Goal: Task Accomplishment & Management: Complete application form

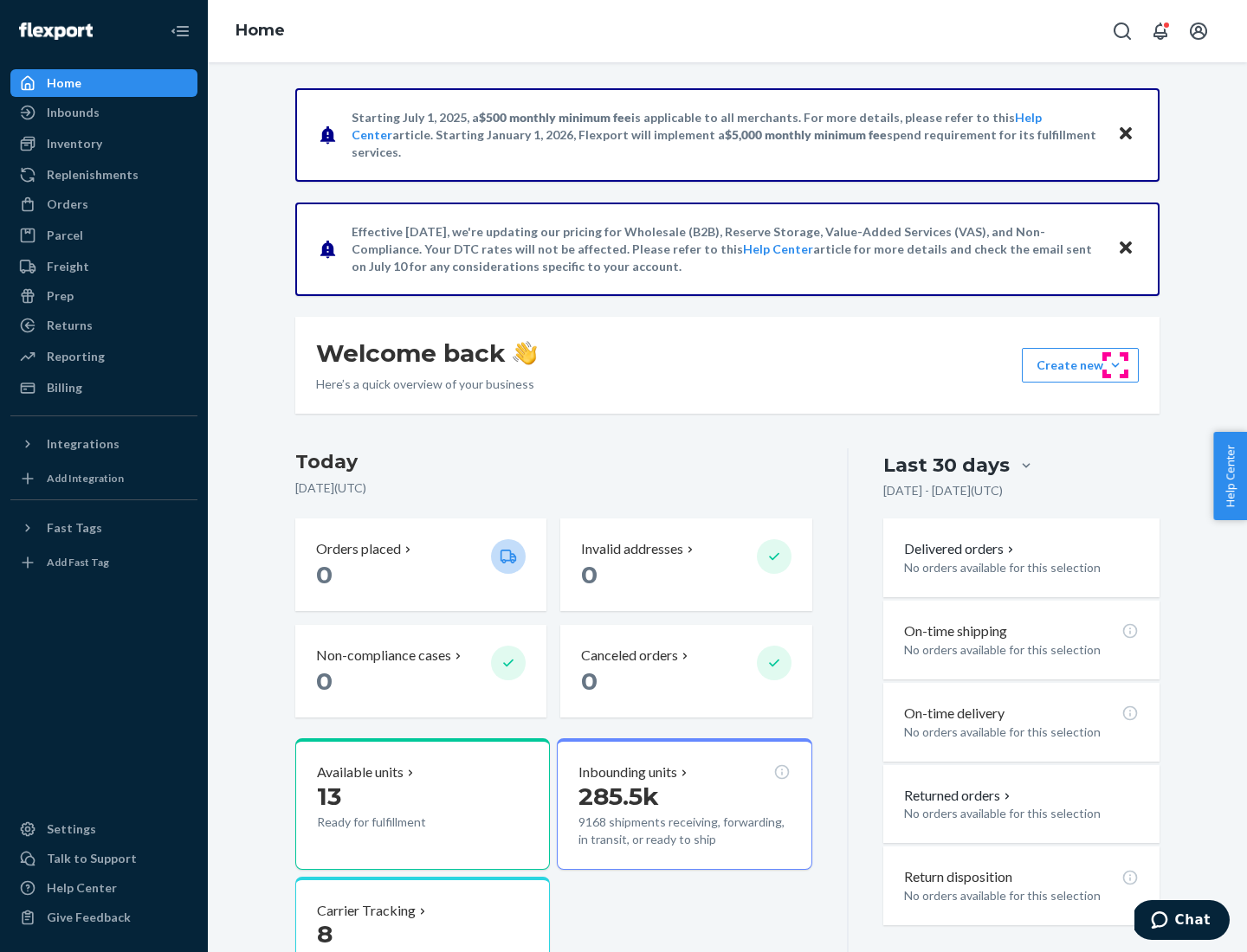
click at [1115, 365] on button "Create new Create new inbound Create new order Create new product" at bounding box center [1081, 364] width 117 height 34
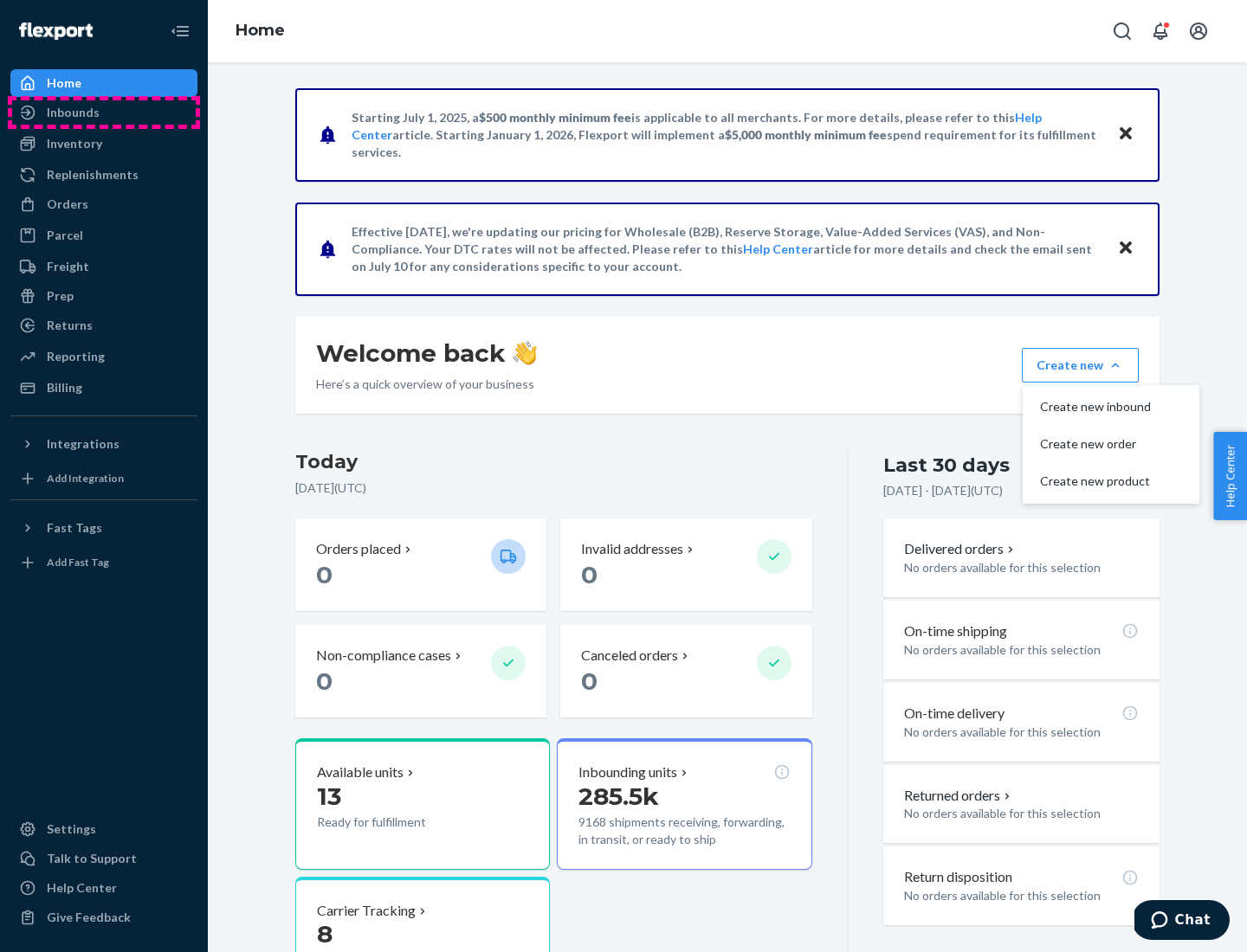
click at [104, 112] on div "Inbounds" at bounding box center [103, 112] width 183 height 24
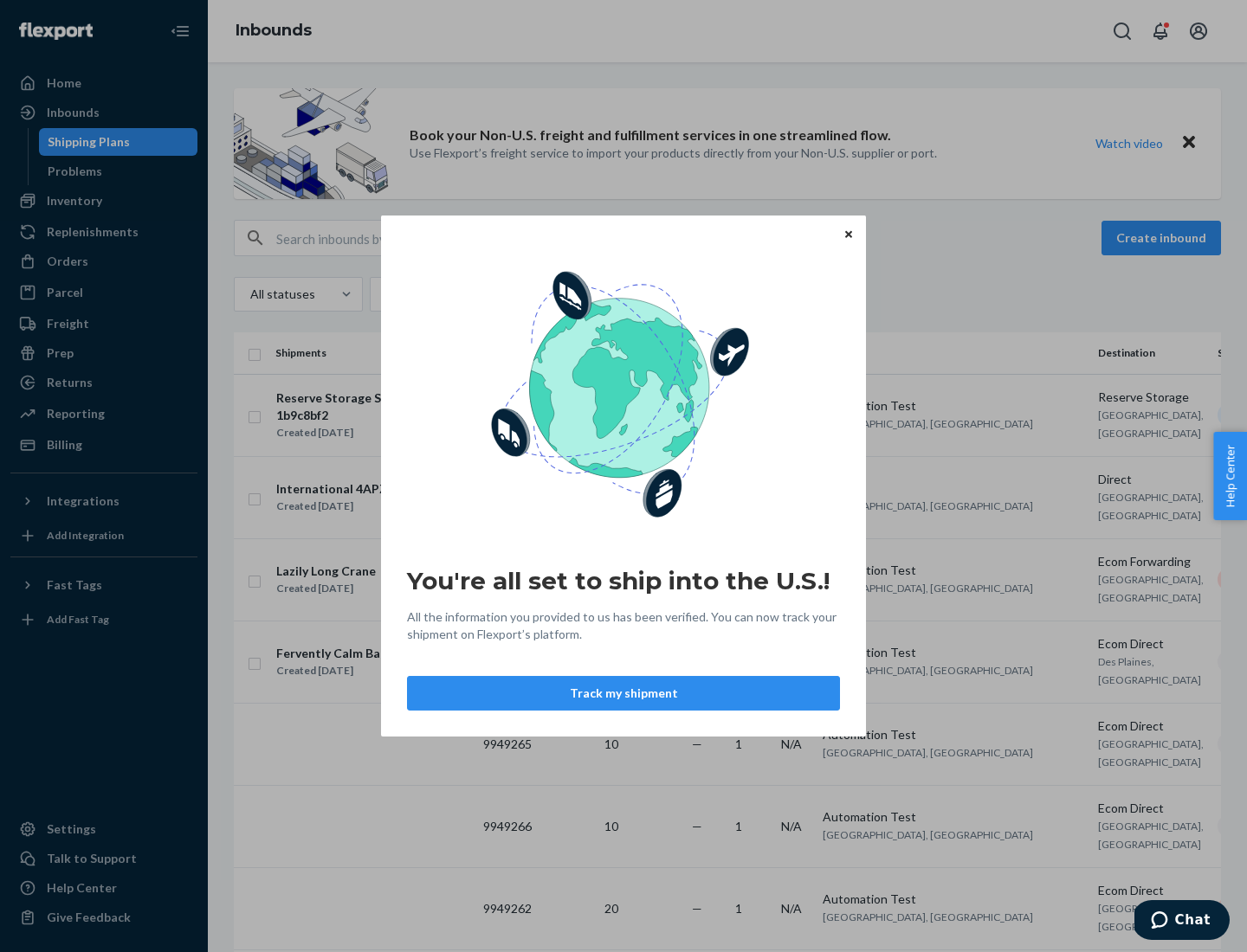
click at [623, 694] on button "Track my shipment" at bounding box center [623, 693] width 432 height 34
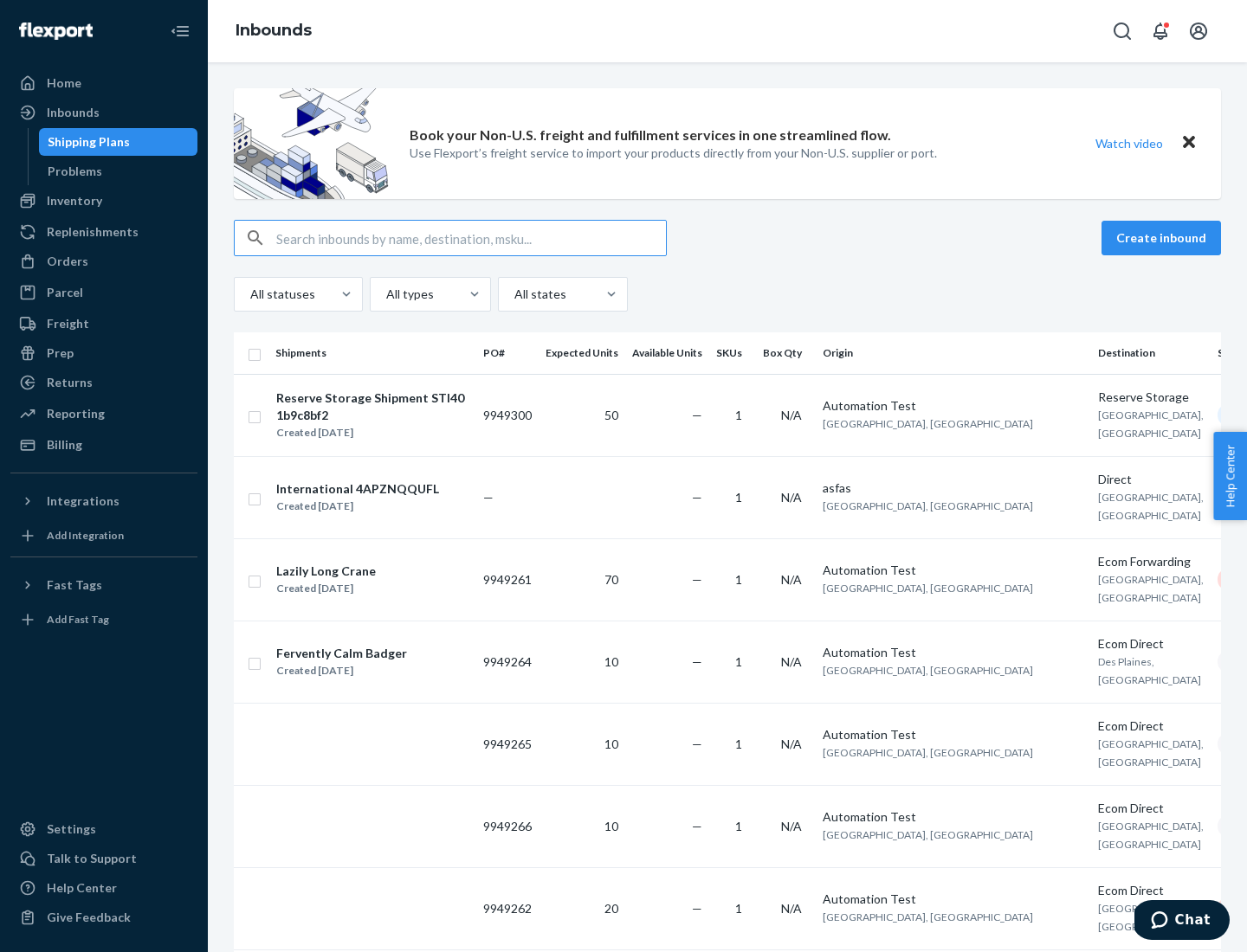
click at [1163, 238] on button "Create inbound" at bounding box center [1161, 237] width 119 height 34
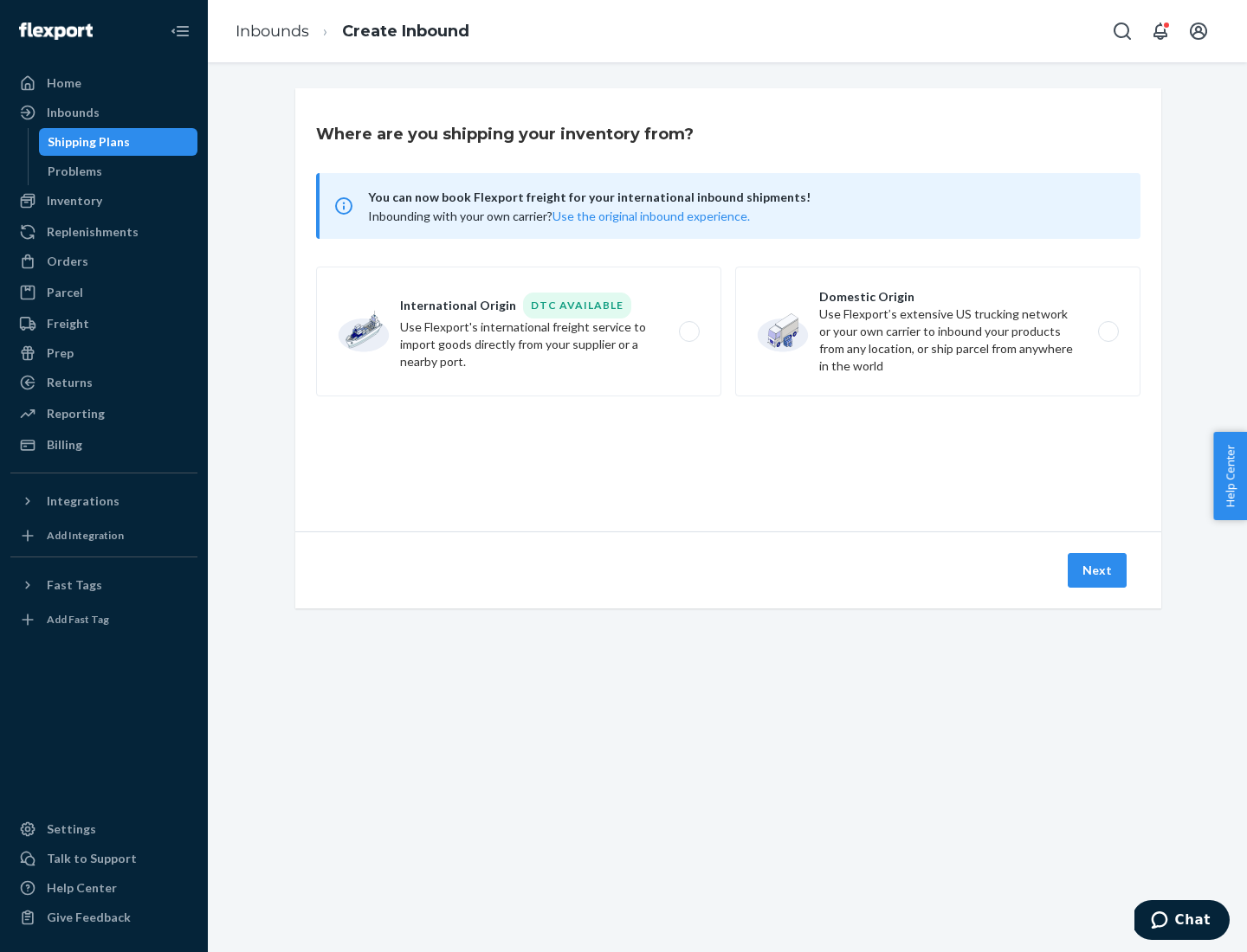
click at [519, 332] on label "International Origin DTC Available Use Flexport's international freight service…" at bounding box center [519, 332] width 405 height 130
click at [688, 332] on input "International Origin DTC Available Use Flexport's international freight service…" at bounding box center [694, 332] width 11 height 11
radio input "true"
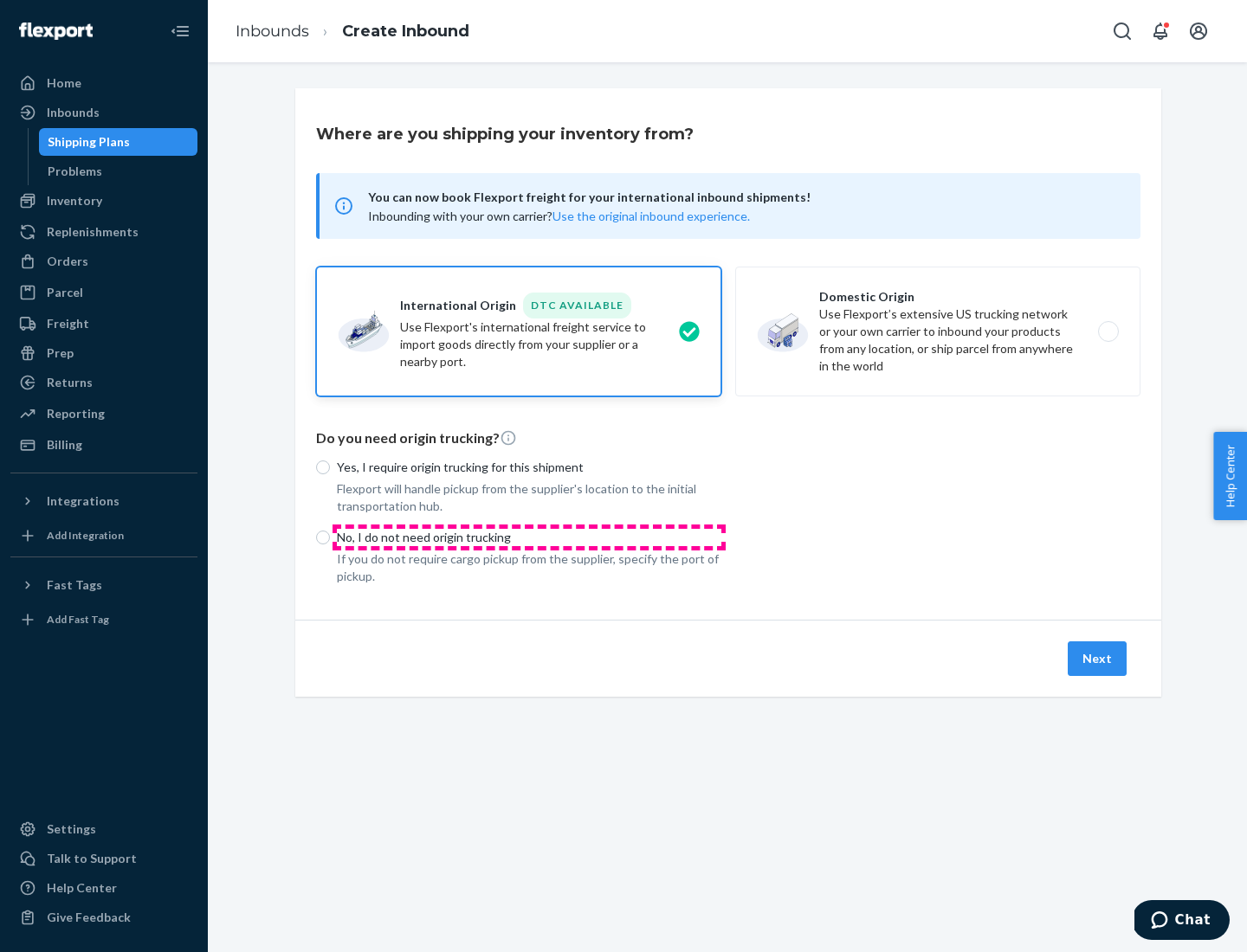
click at [529, 536] on p "No, I do not need origin trucking" at bounding box center [528, 537] width 384 height 18
click at [330, 536] on input "No, I do not need origin trucking" at bounding box center [323, 537] width 14 height 14
radio input "true"
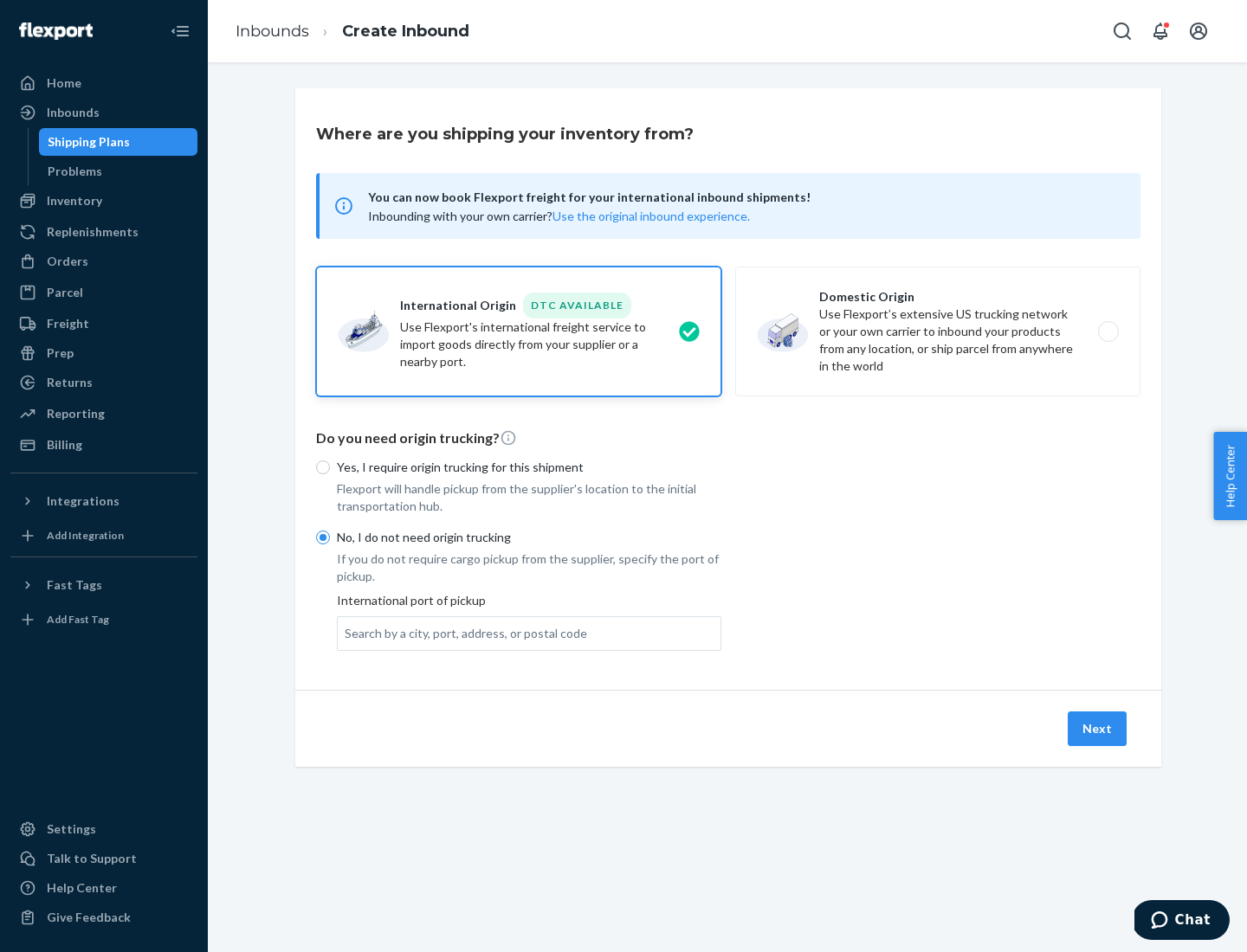
click at [461, 633] on div "Search by a city, port, address, or postal code" at bounding box center [466, 633] width 243 height 18
click at [346, 633] on input "Search by a city, port, address, or postal code" at bounding box center [346, 633] width 2 height 18
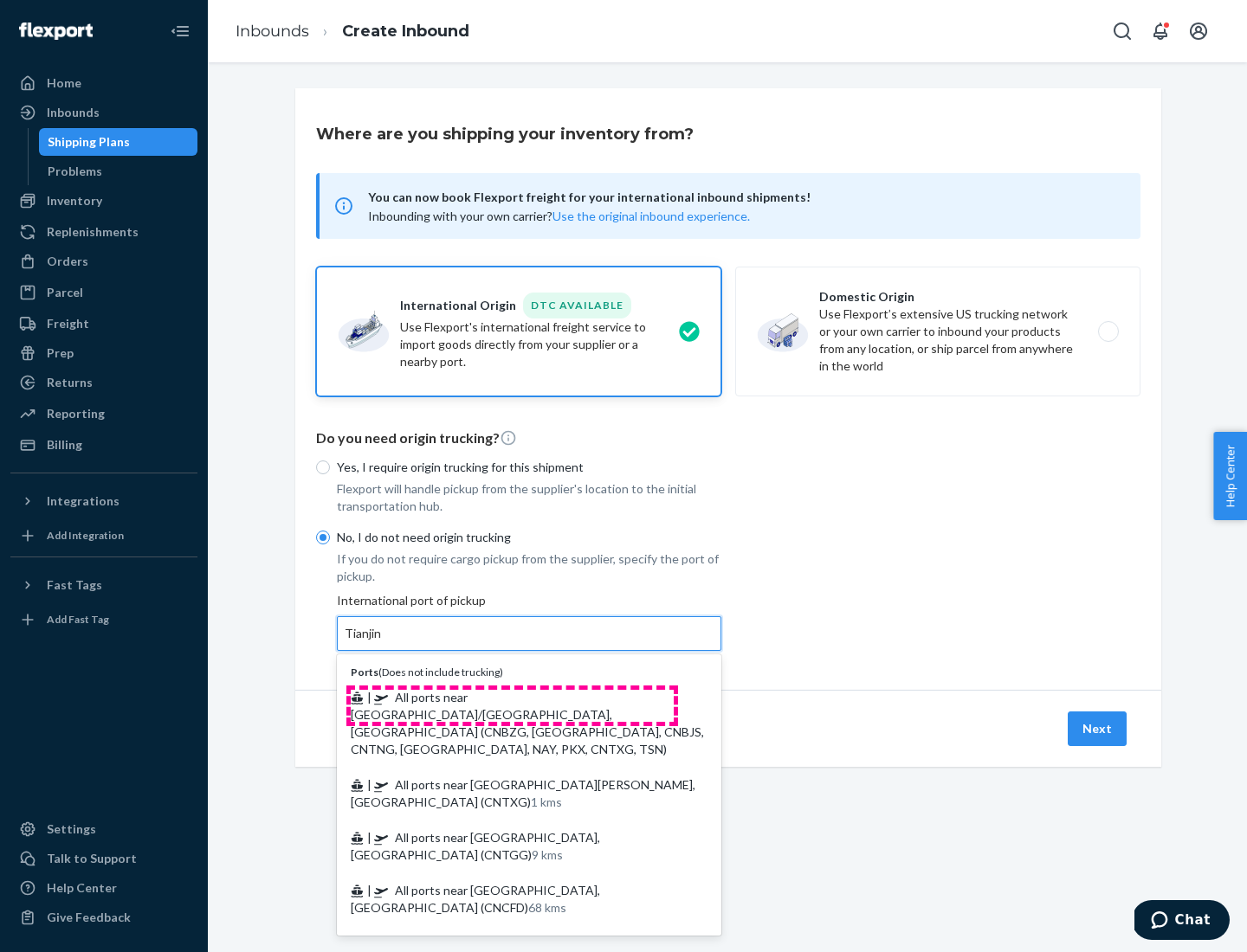
click at [511, 696] on span "| All ports near [GEOGRAPHIC_DATA]/[GEOGRAPHIC_DATA], [GEOGRAPHIC_DATA] (CNBZG,…" at bounding box center [527, 723] width 353 height 67
click at [382, 642] on input "Tianjin" at bounding box center [364, 633] width 38 height 18
type input "All ports near [GEOGRAPHIC_DATA]/[GEOGRAPHIC_DATA], [GEOGRAPHIC_DATA] (CNBZG, […"
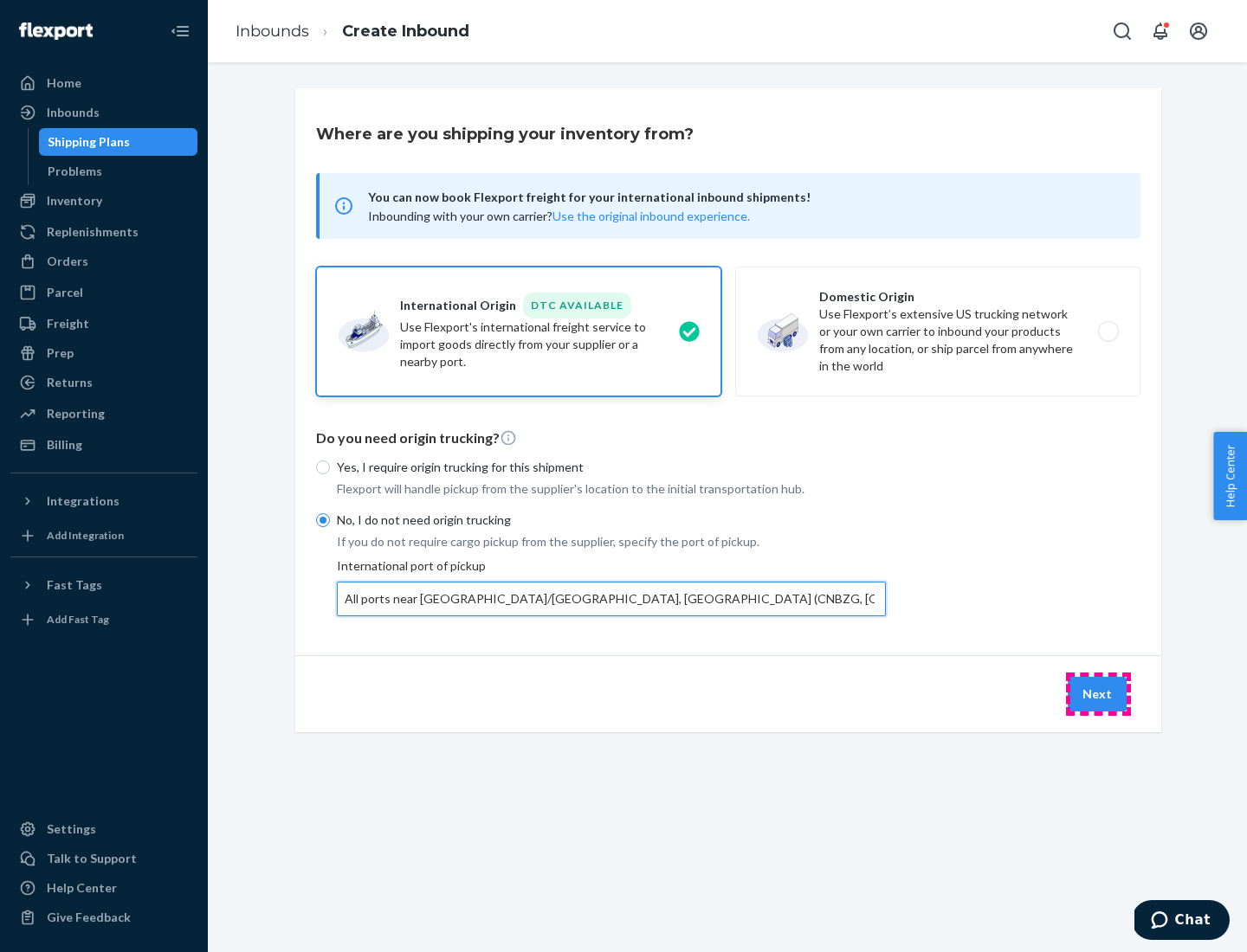
click at [1097, 694] on button "Next" at bounding box center [1096, 694] width 59 height 34
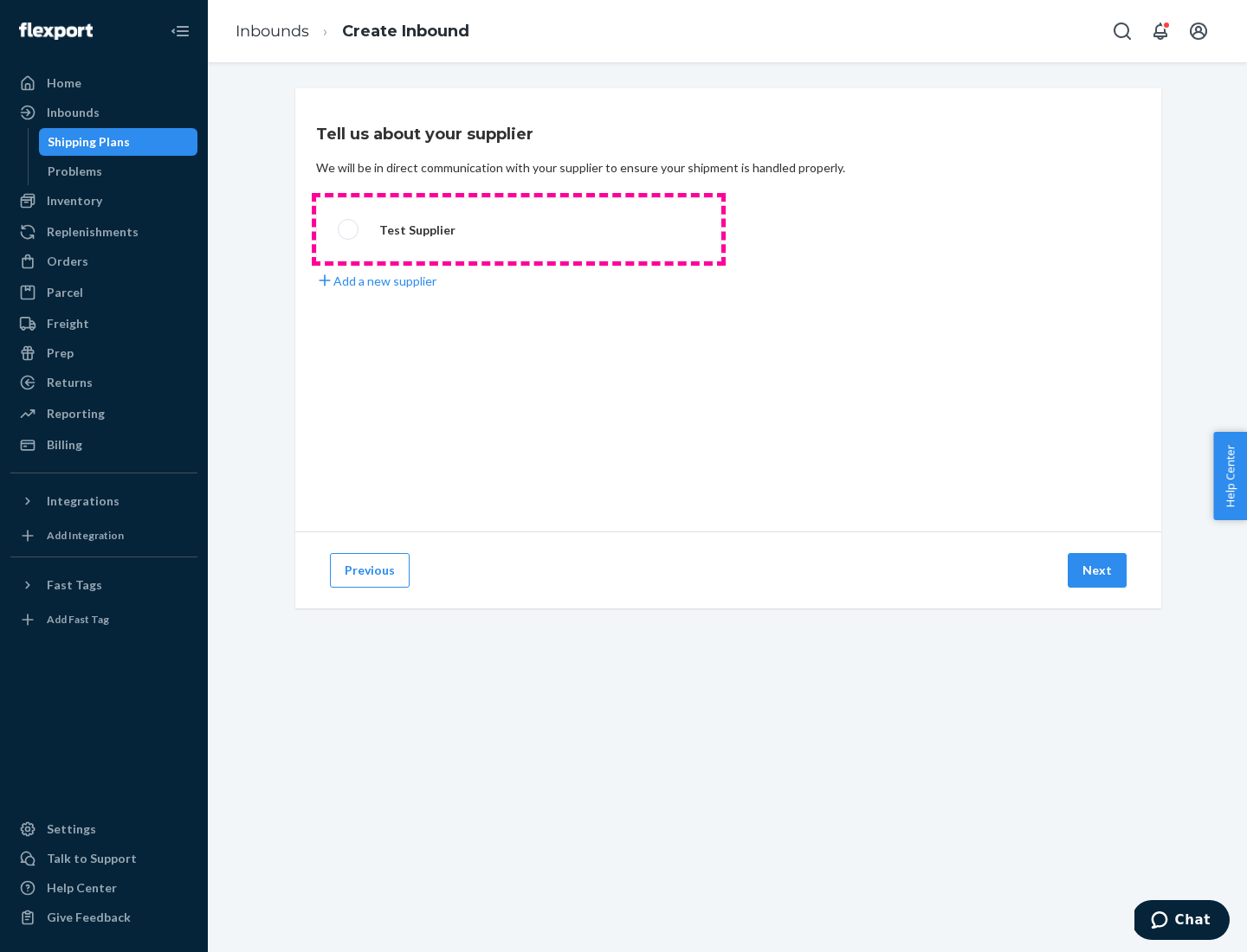
click at [519, 230] on label "Test Supplier" at bounding box center [519, 229] width 405 height 64
click at [349, 230] on input "Test Supplier" at bounding box center [343, 230] width 11 height 11
radio input "true"
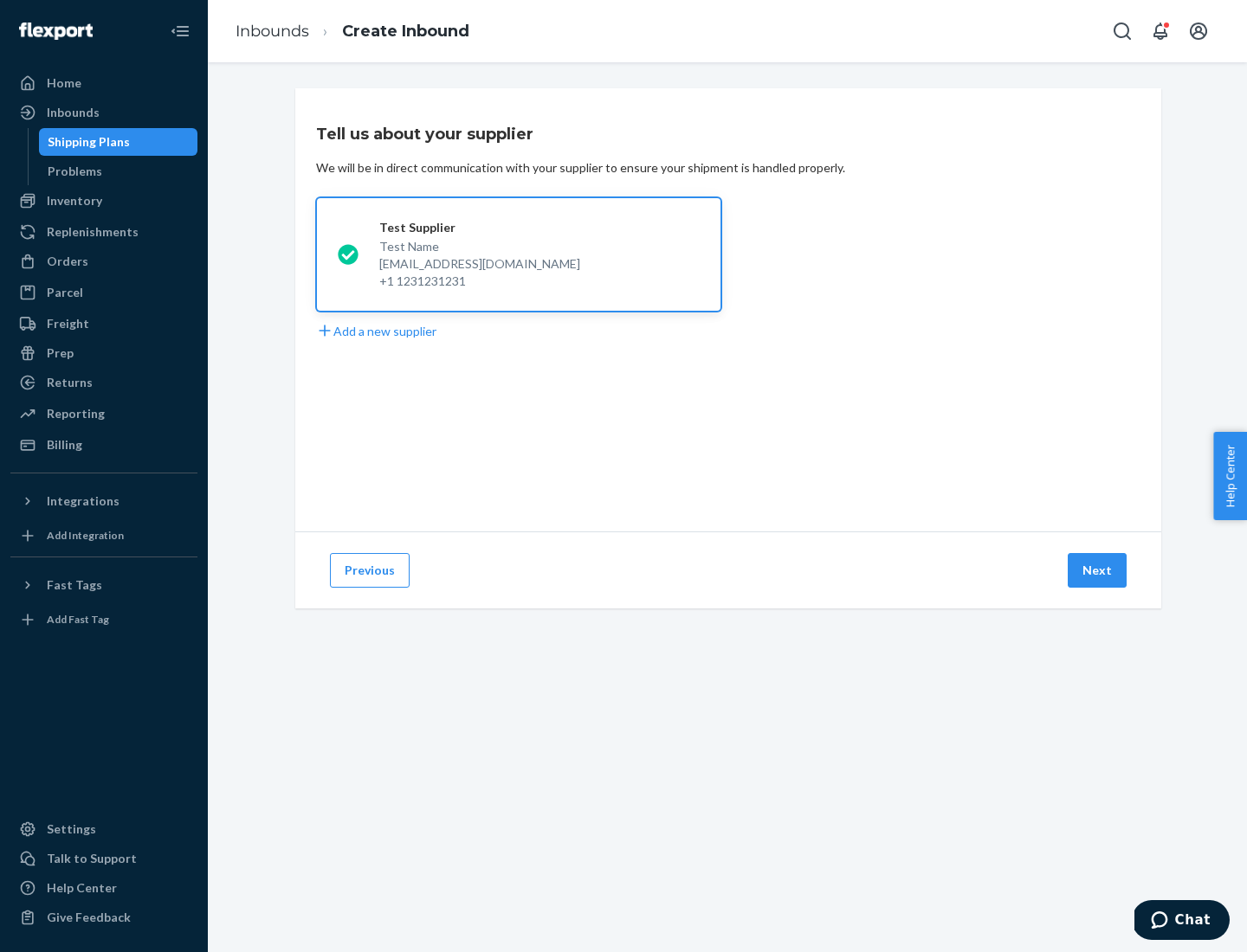
click at [1097, 571] on button "Next" at bounding box center [1096, 570] width 59 height 34
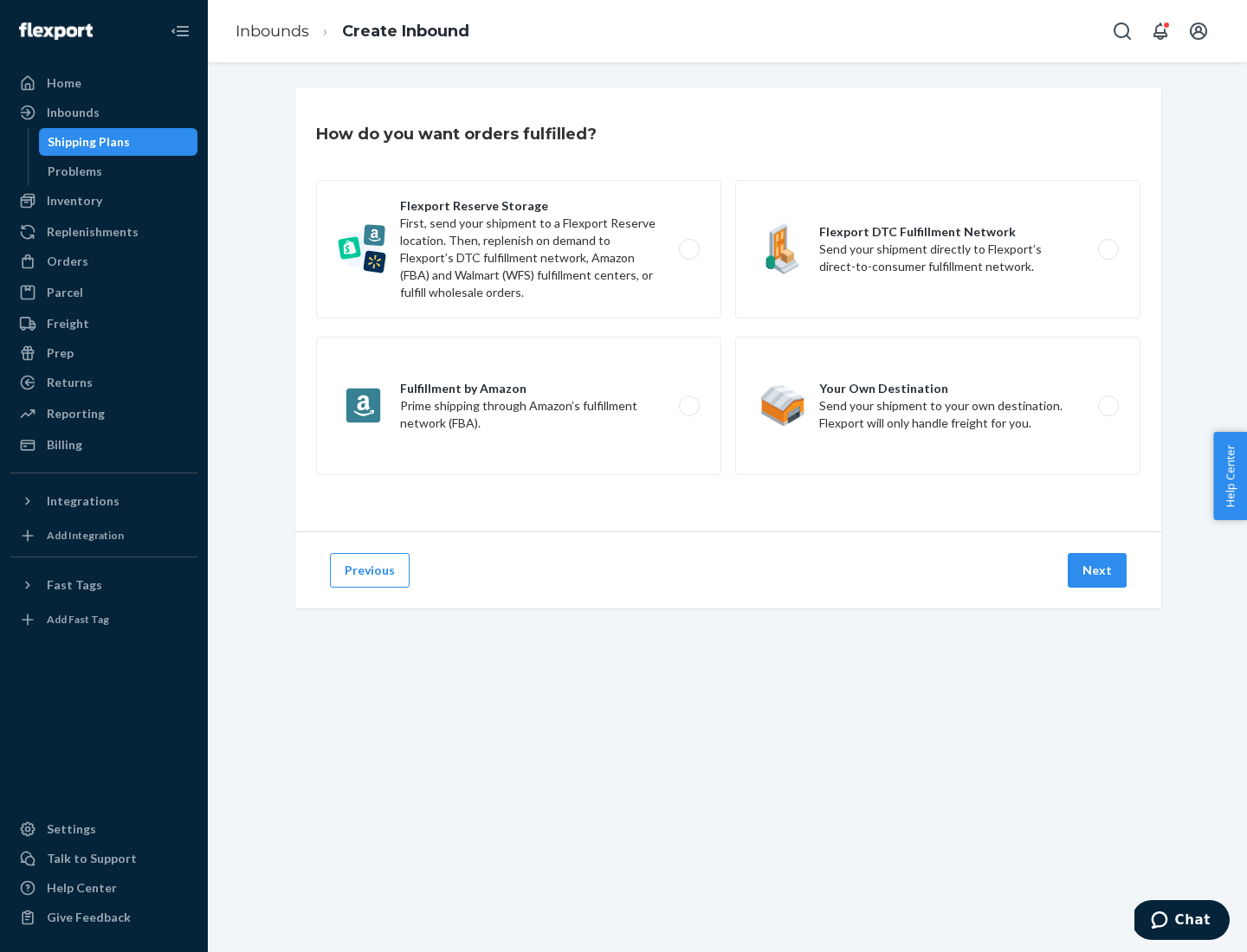
click at [519, 249] on label "Flexport Reserve Storage First, send your shipment to a Flexport Reserve locati…" at bounding box center [519, 249] width 405 height 139
click at [688, 249] on input "Flexport Reserve Storage First, send your shipment to a Flexport Reserve locati…" at bounding box center [694, 250] width 11 height 11
radio input "true"
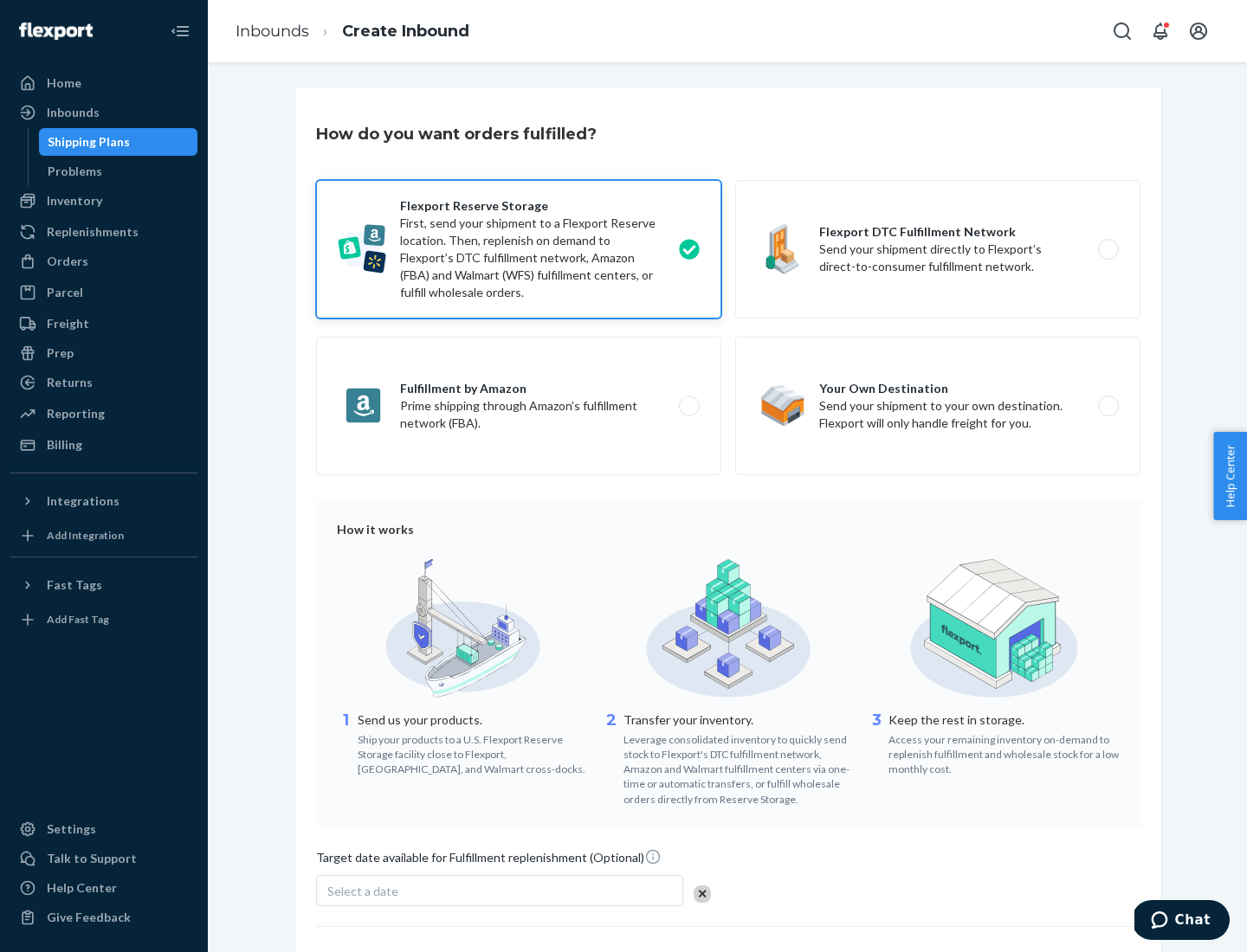
scroll to position [142, 0]
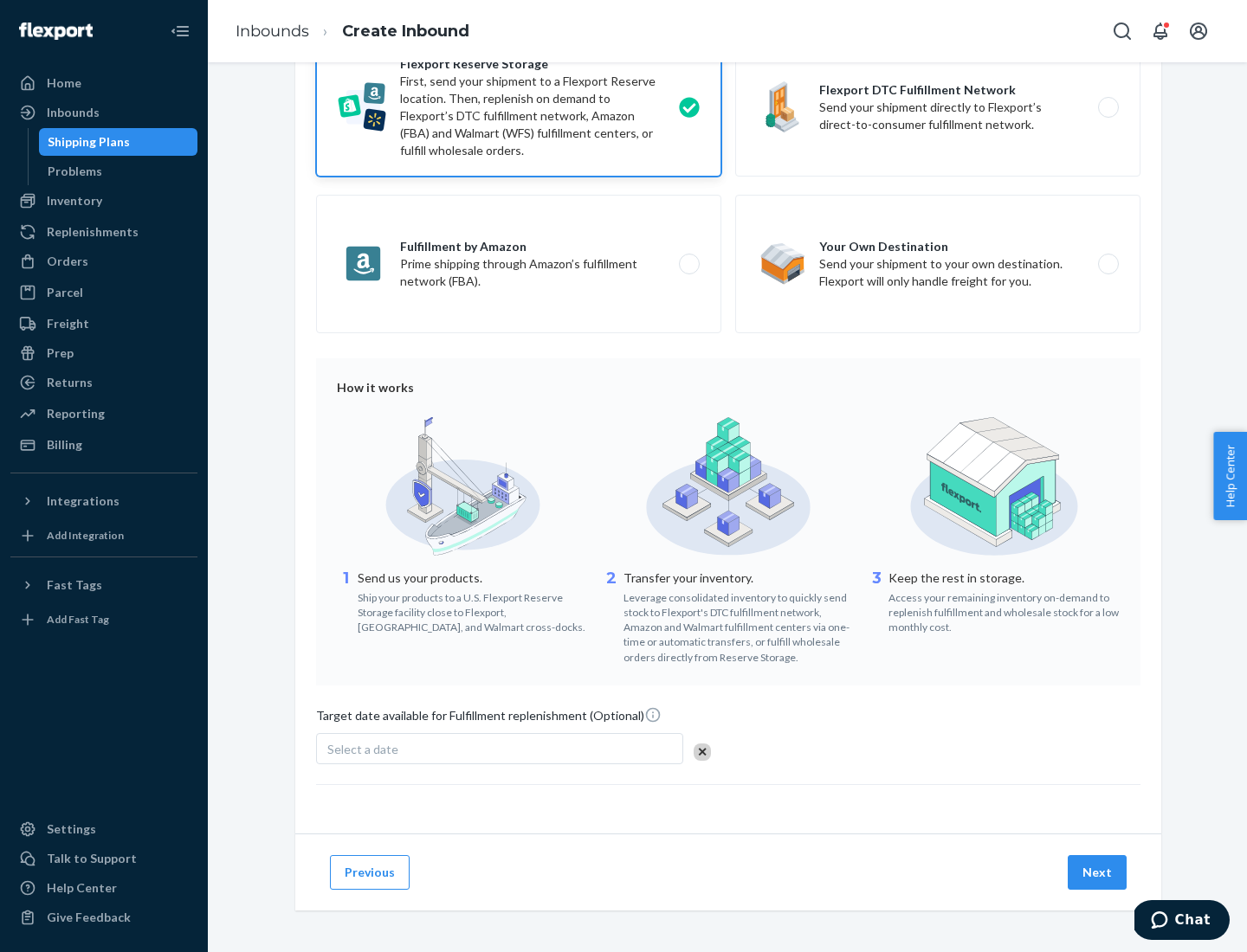
click at [1097, 872] on button "Next" at bounding box center [1096, 872] width 59 height 34
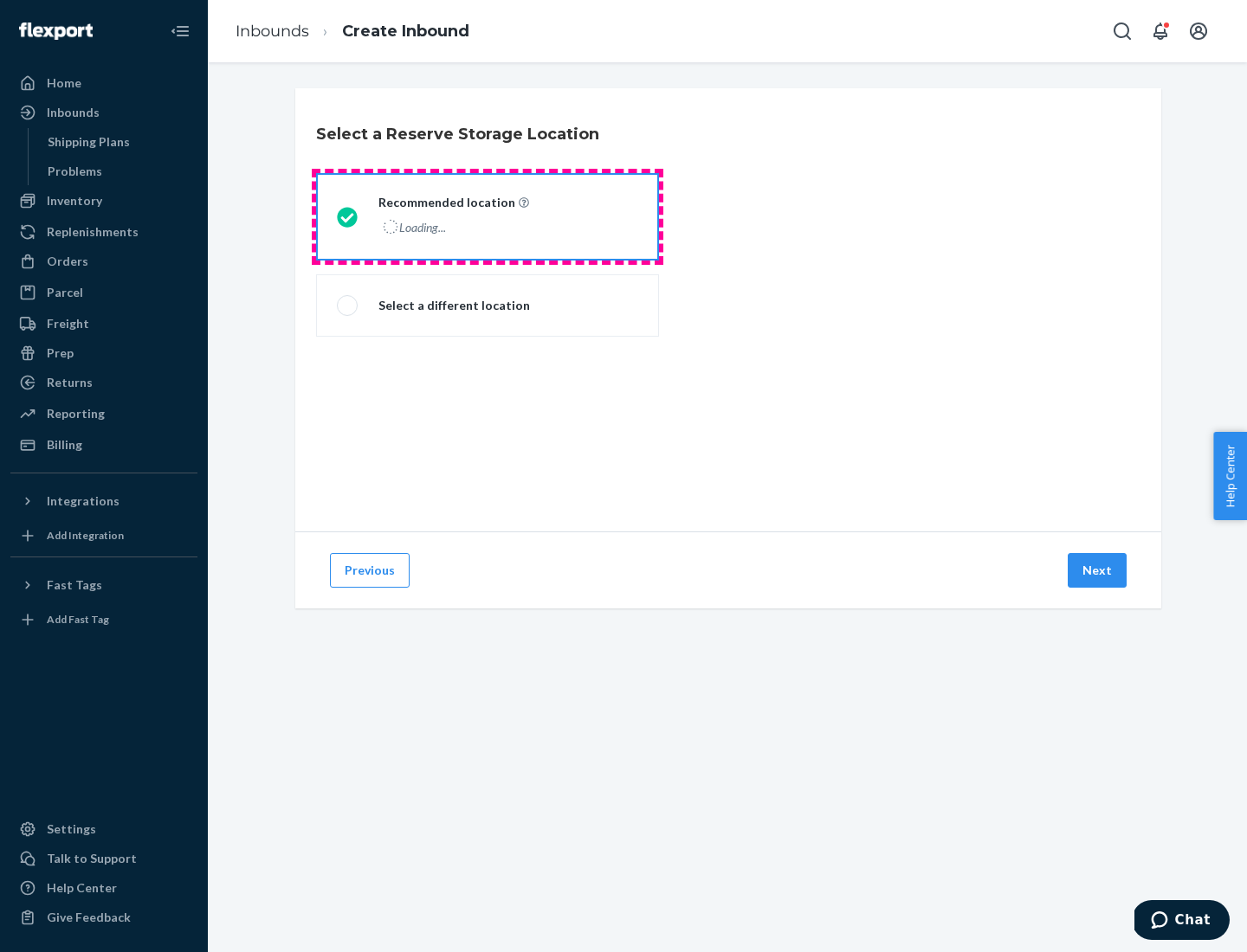
click at [487, 217] on div "Loading..." at bounding box center [452, 227] width 147 height 25
click at [348, 217] on input "Recommended location Loading..." at bounding box center [342, 217] width 11 height 11
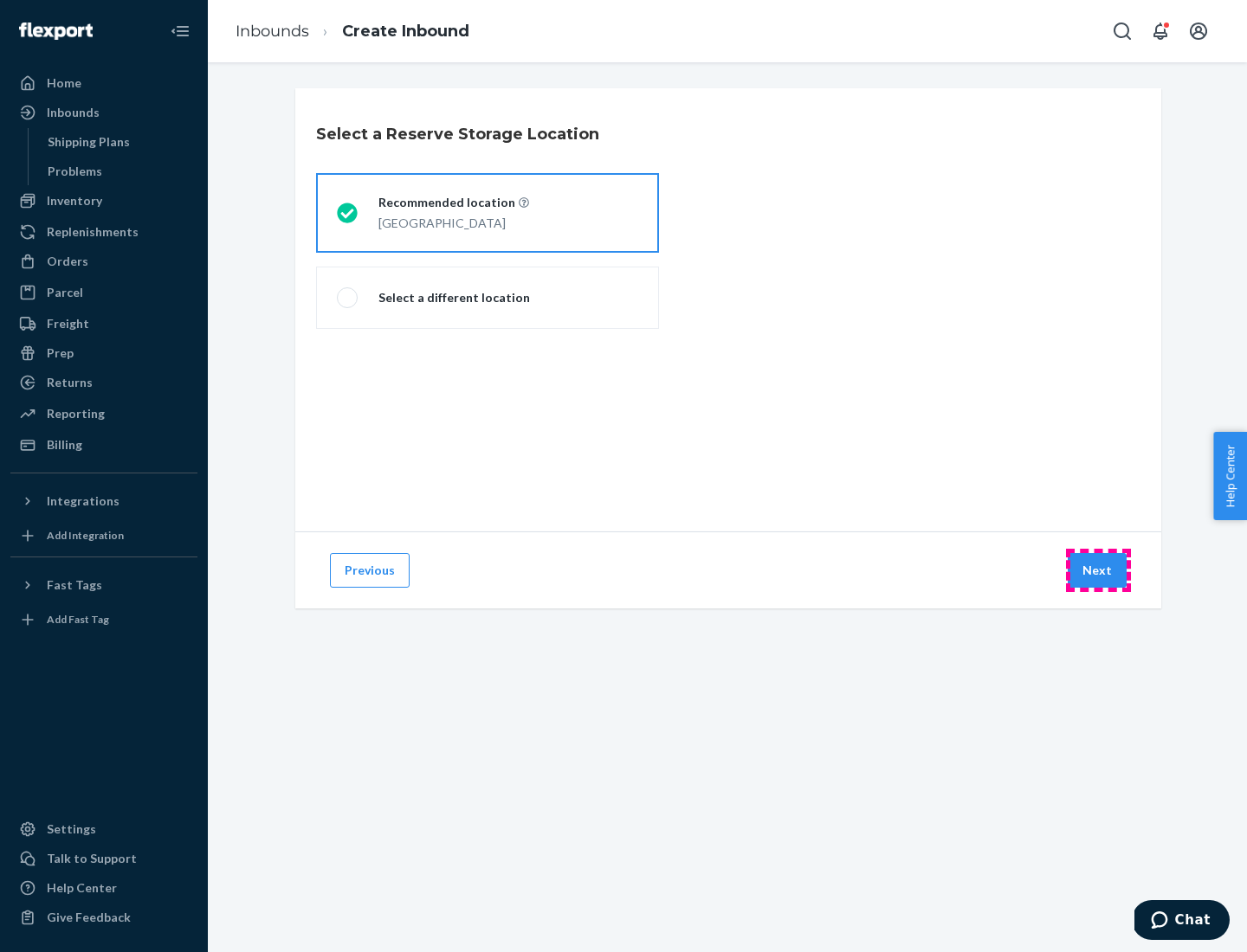
click at [1097, 571] on button "Next" at bounding box center [1096, 570] width 59 height 34
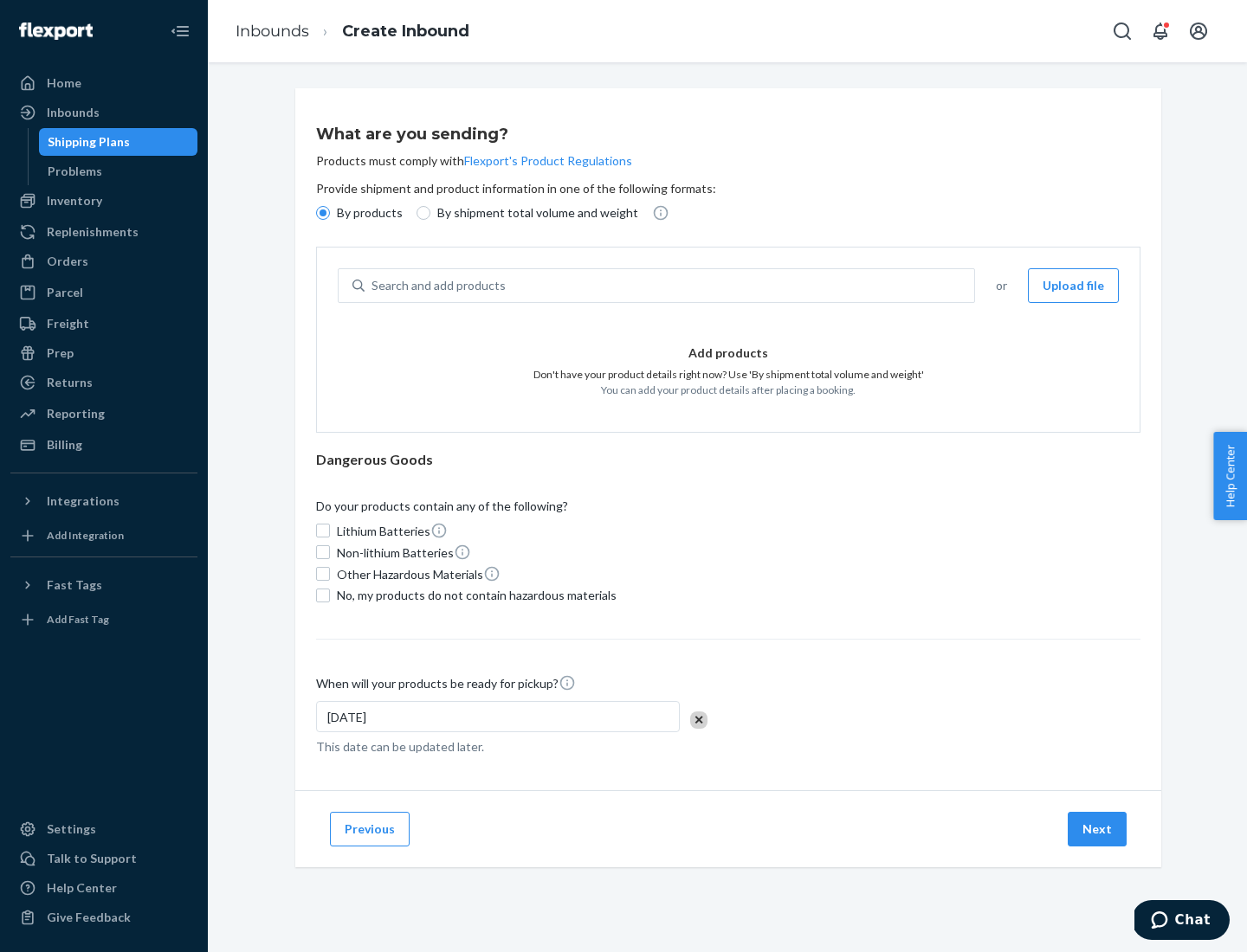
click at [670, 285] on div "Search and add products" at bounding box center [669, 285] width 609 height 32
click at [373, 285] on input "Search and add products" at bounding box center [372, 285] width 2 height 18
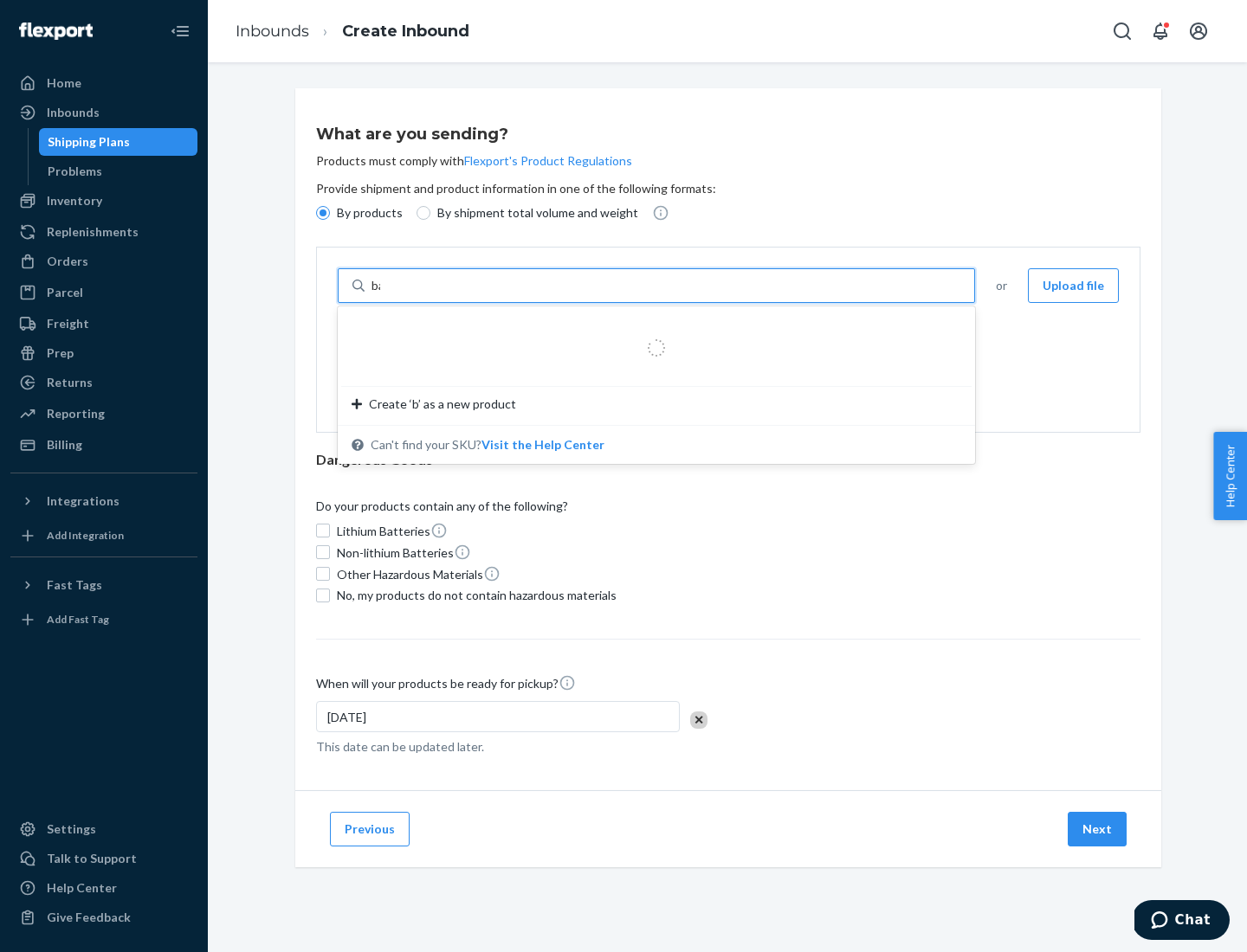
type input "basic"
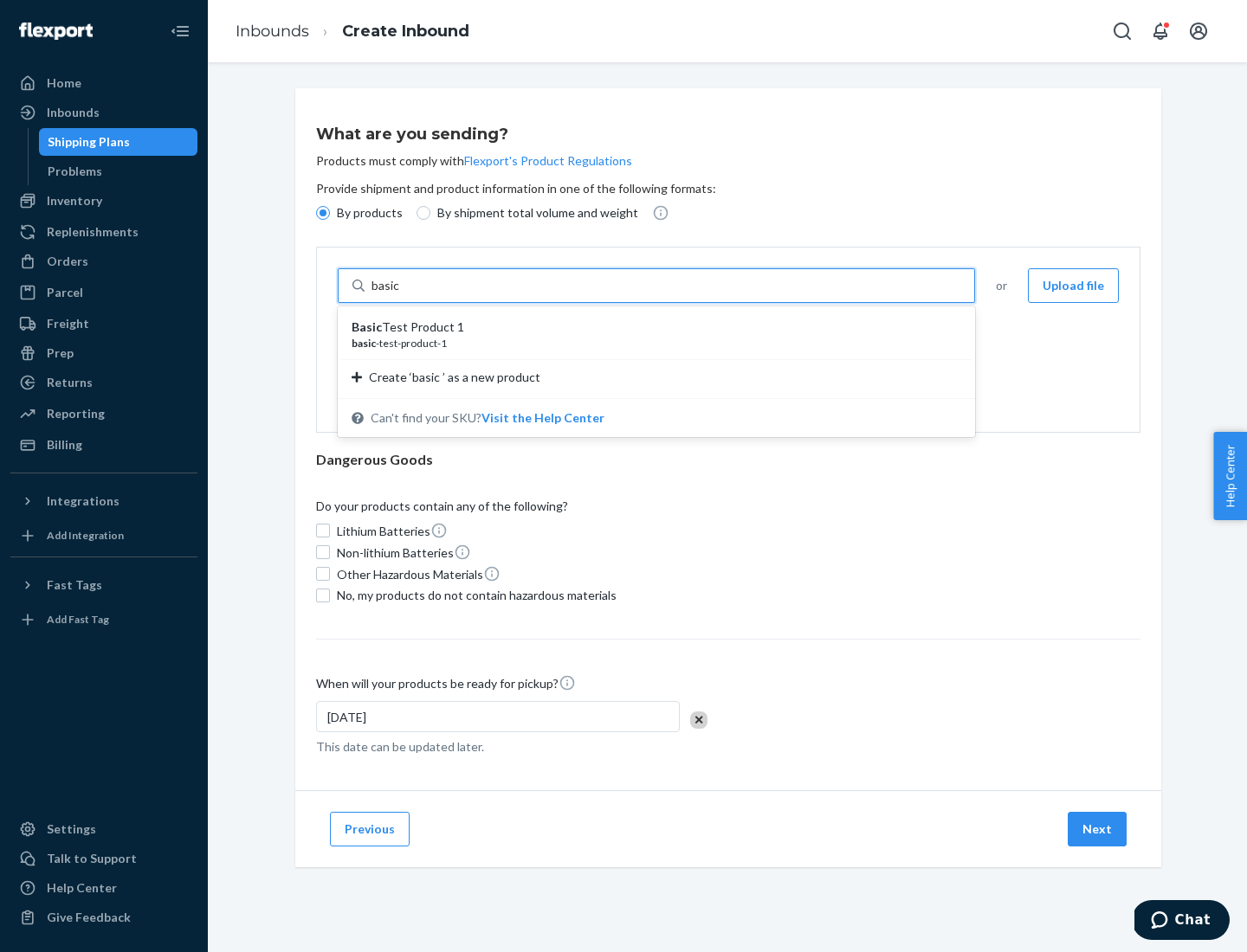
click at [650, 327] on div "Basic Test Product 1" at bounding box center [649, 327] width 596 height 18
click at [403, 295] on input "basic" at bounding box center [387, 285] width 32 height 18
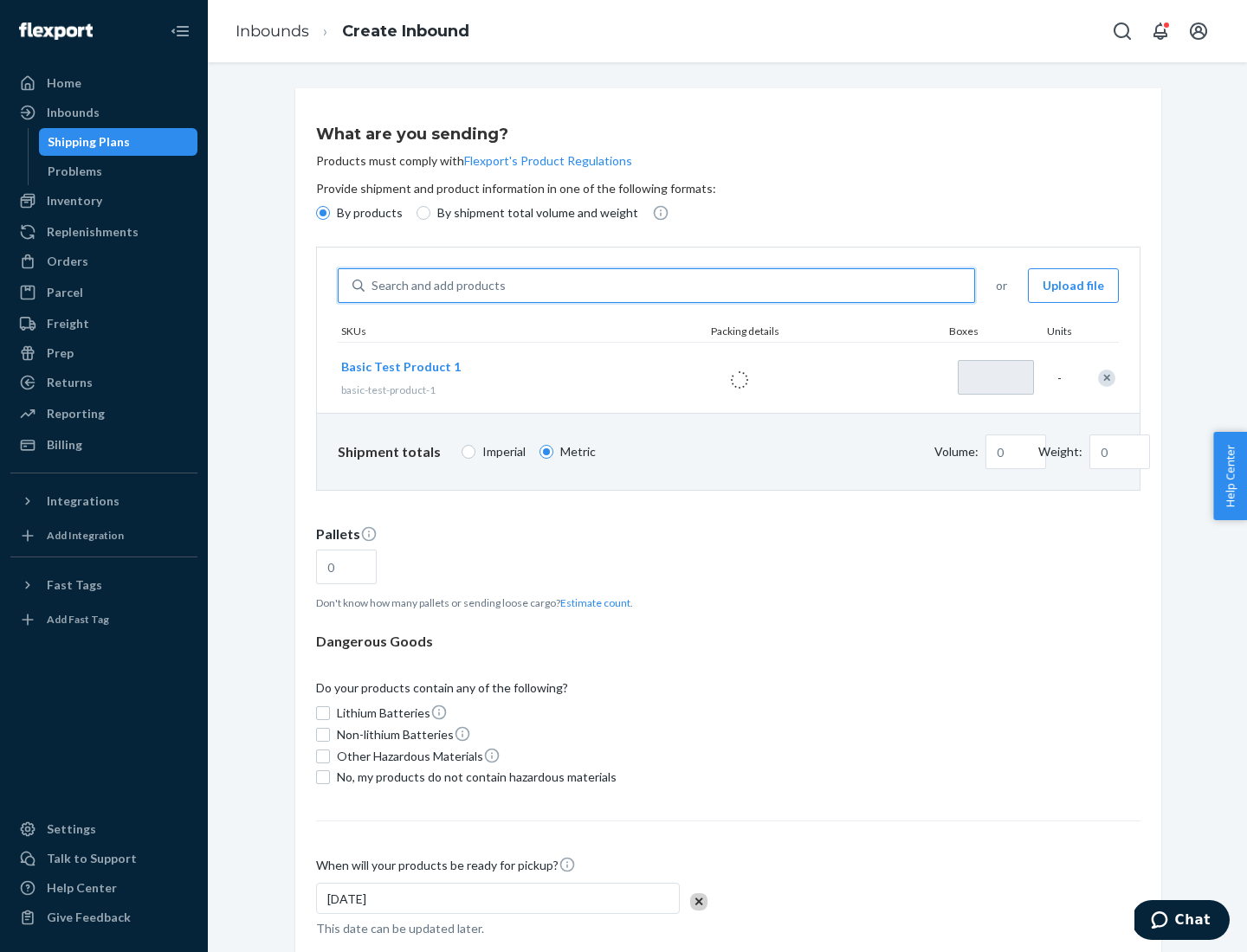
type input "1"
type input "1.09"
type input "3.27"
type input "3"
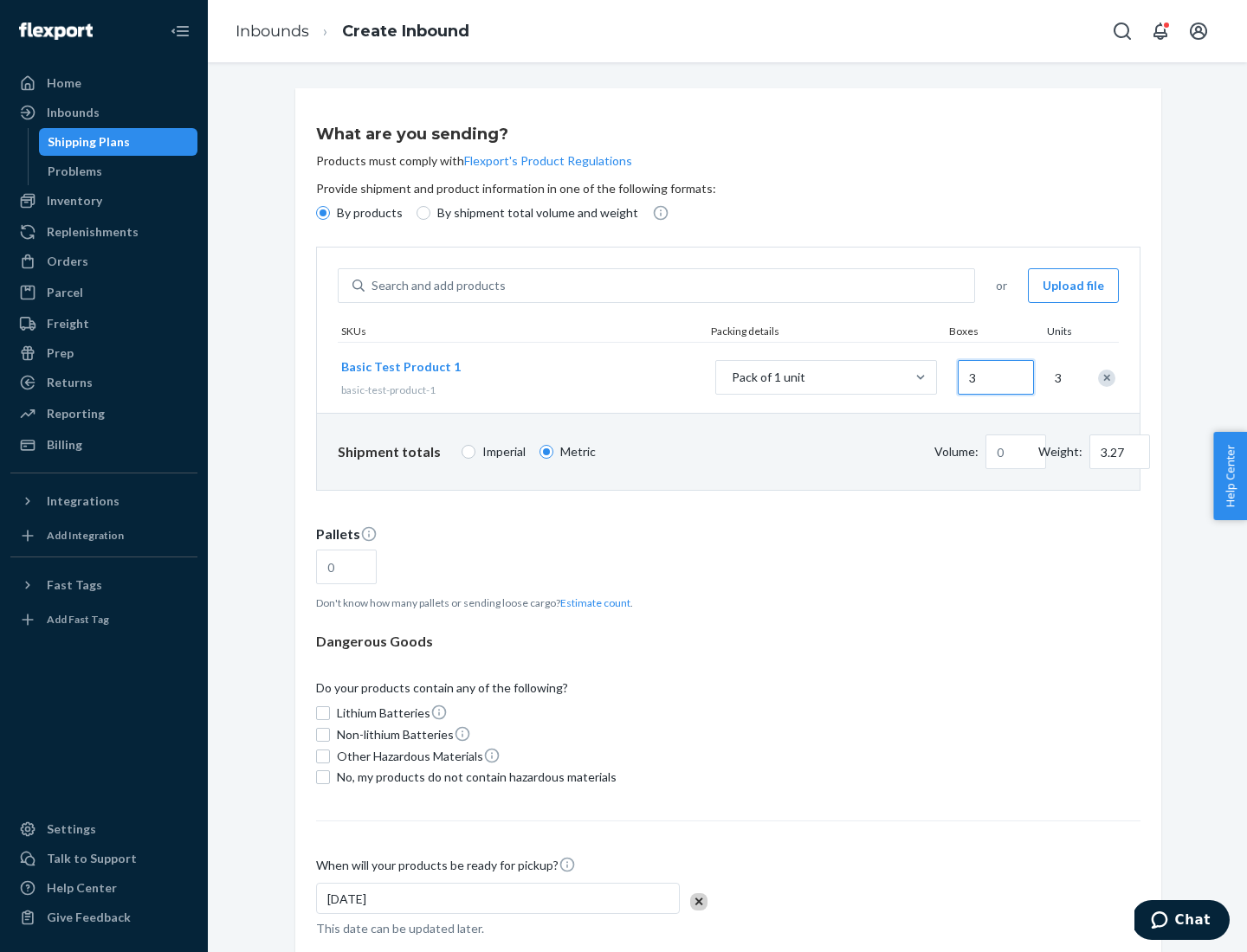
type input "0.01"
type input "32.66"
type input "30"
type input "0.07"
type input "326.59"
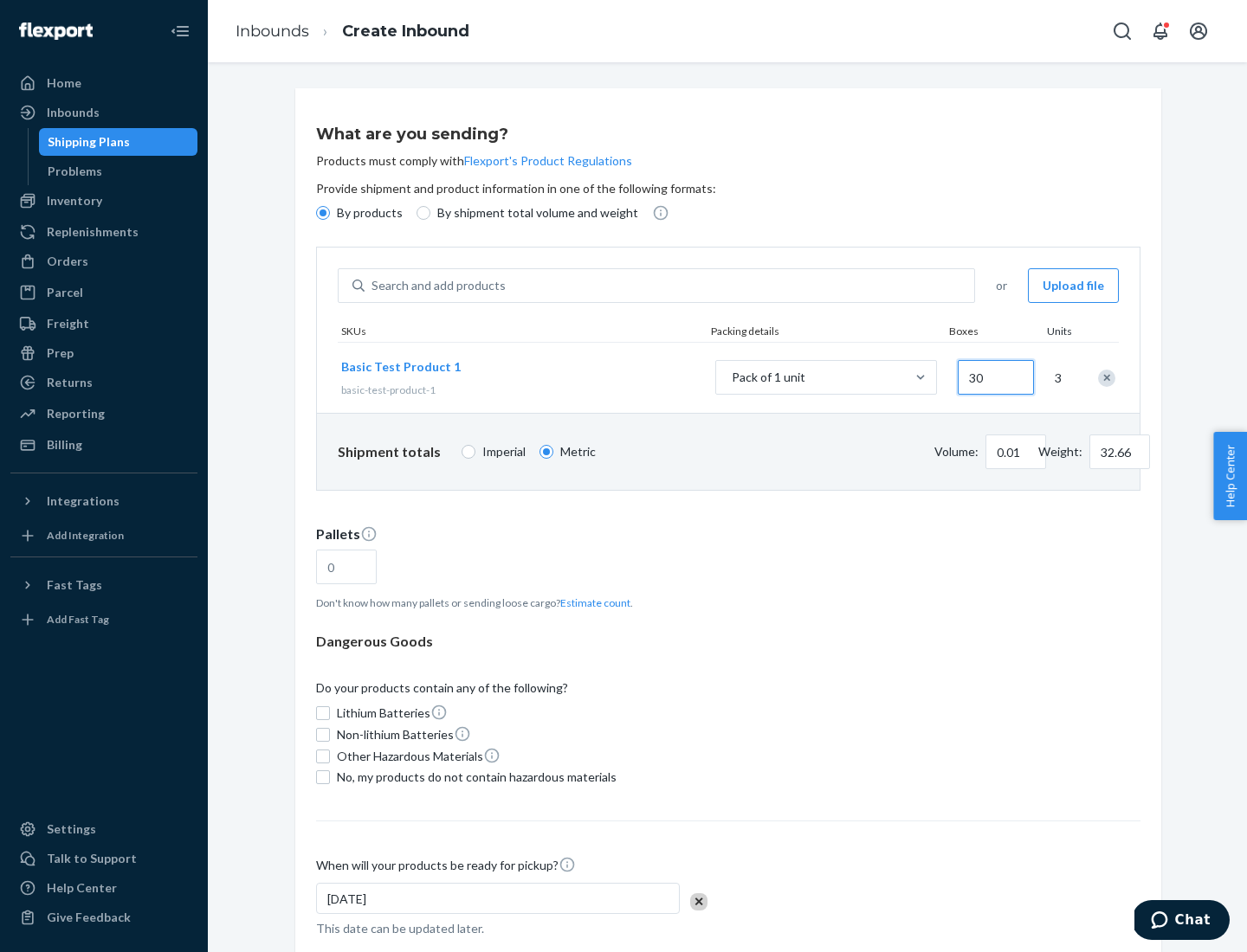
type input "300"
type input "0.68"
type input "3265.86"
type input "3000"
type input "1.09"
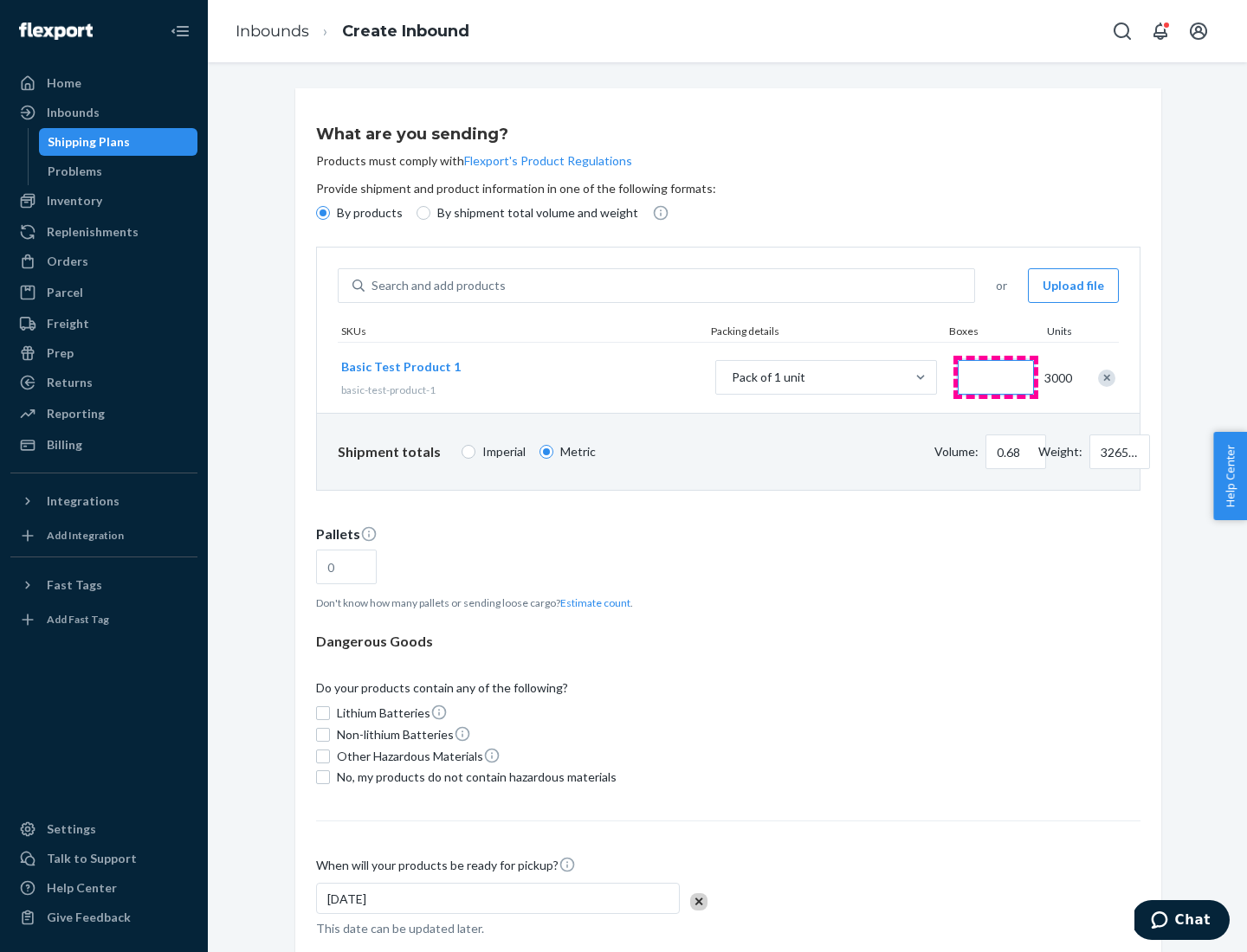
type input "1"
type input "10.89"
type input "10"
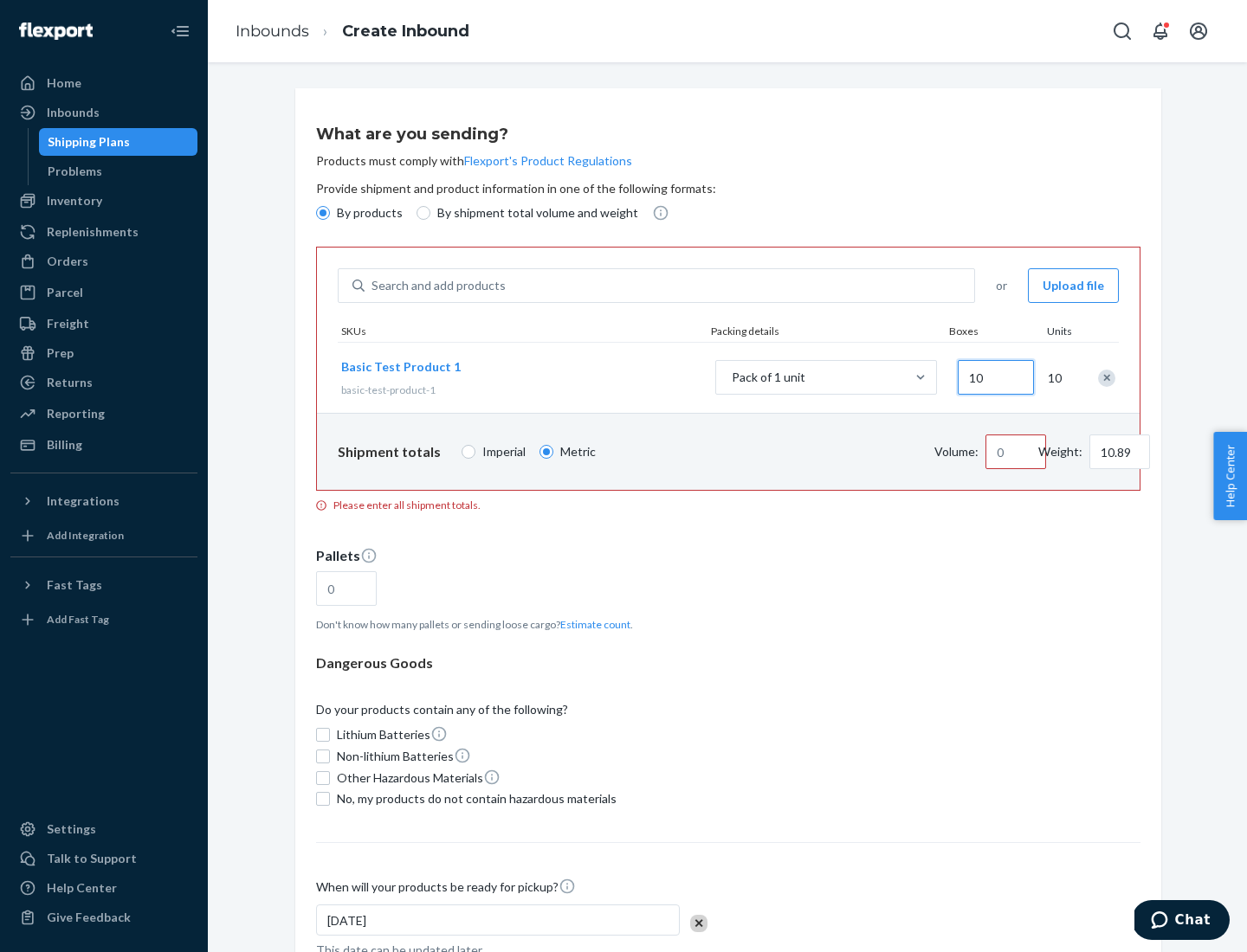
type input "0.02"
type input "108.86"
type input "100"
type input "0.23"
type input "1088.62"
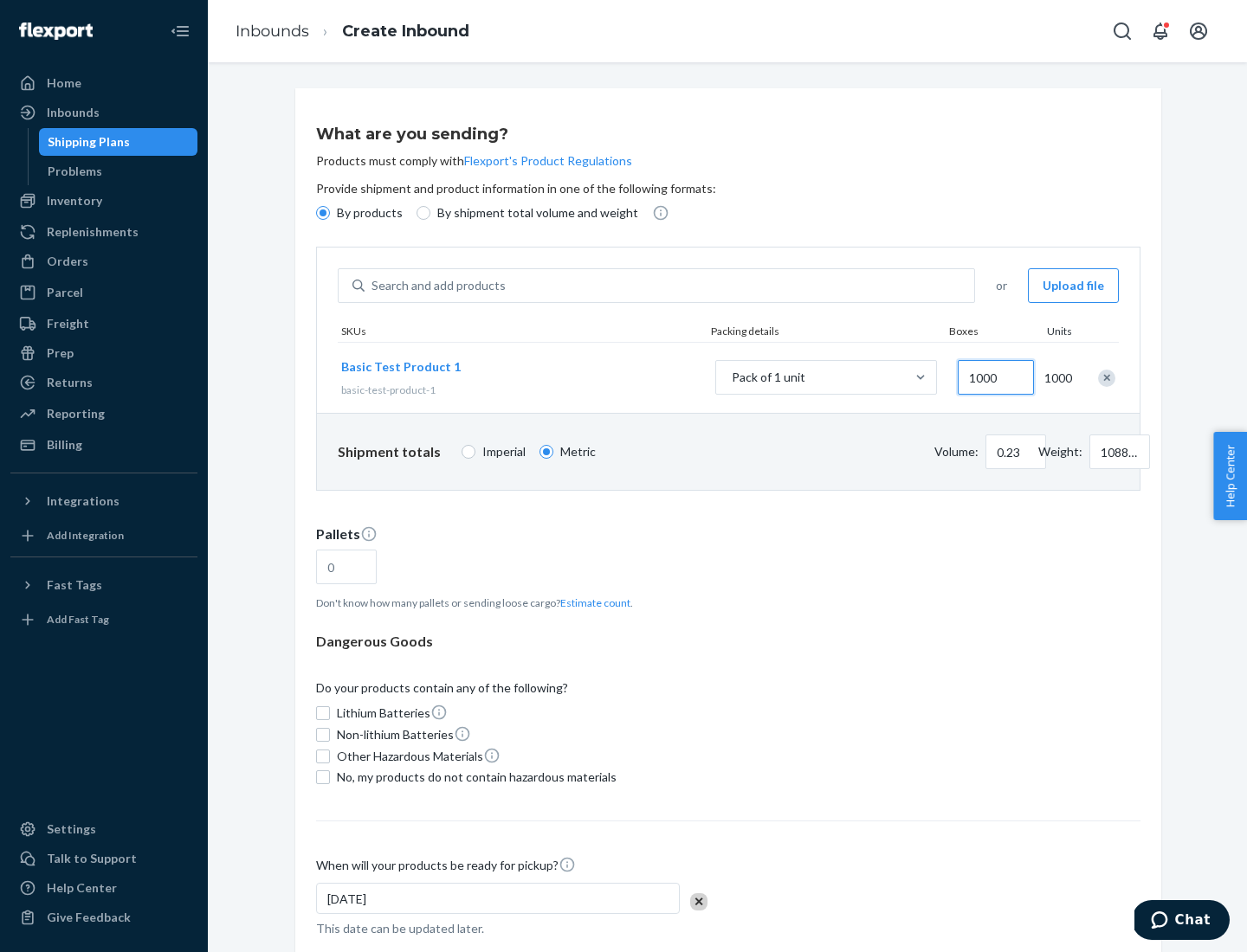
scroll to position [60, 0]
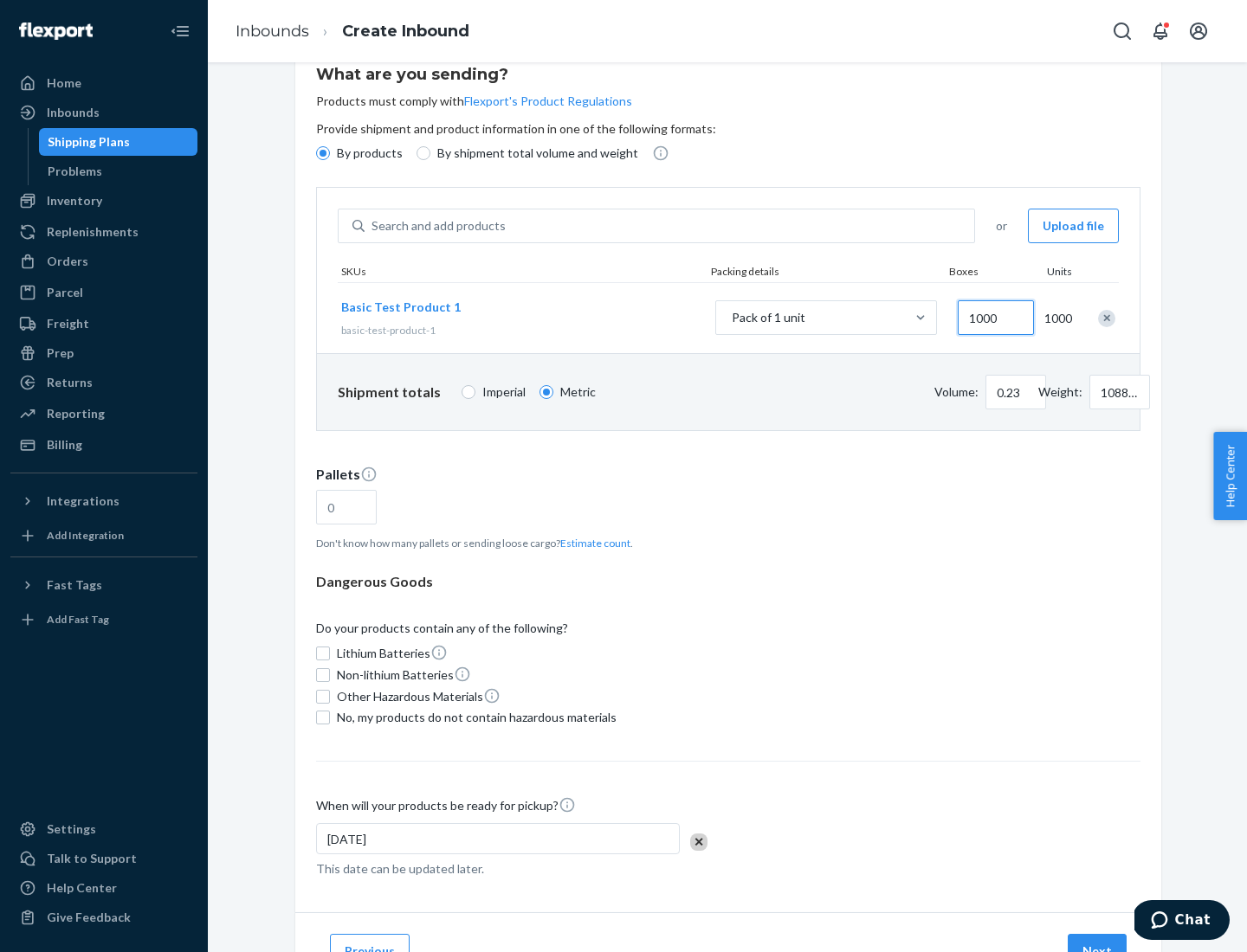
type input "1000"
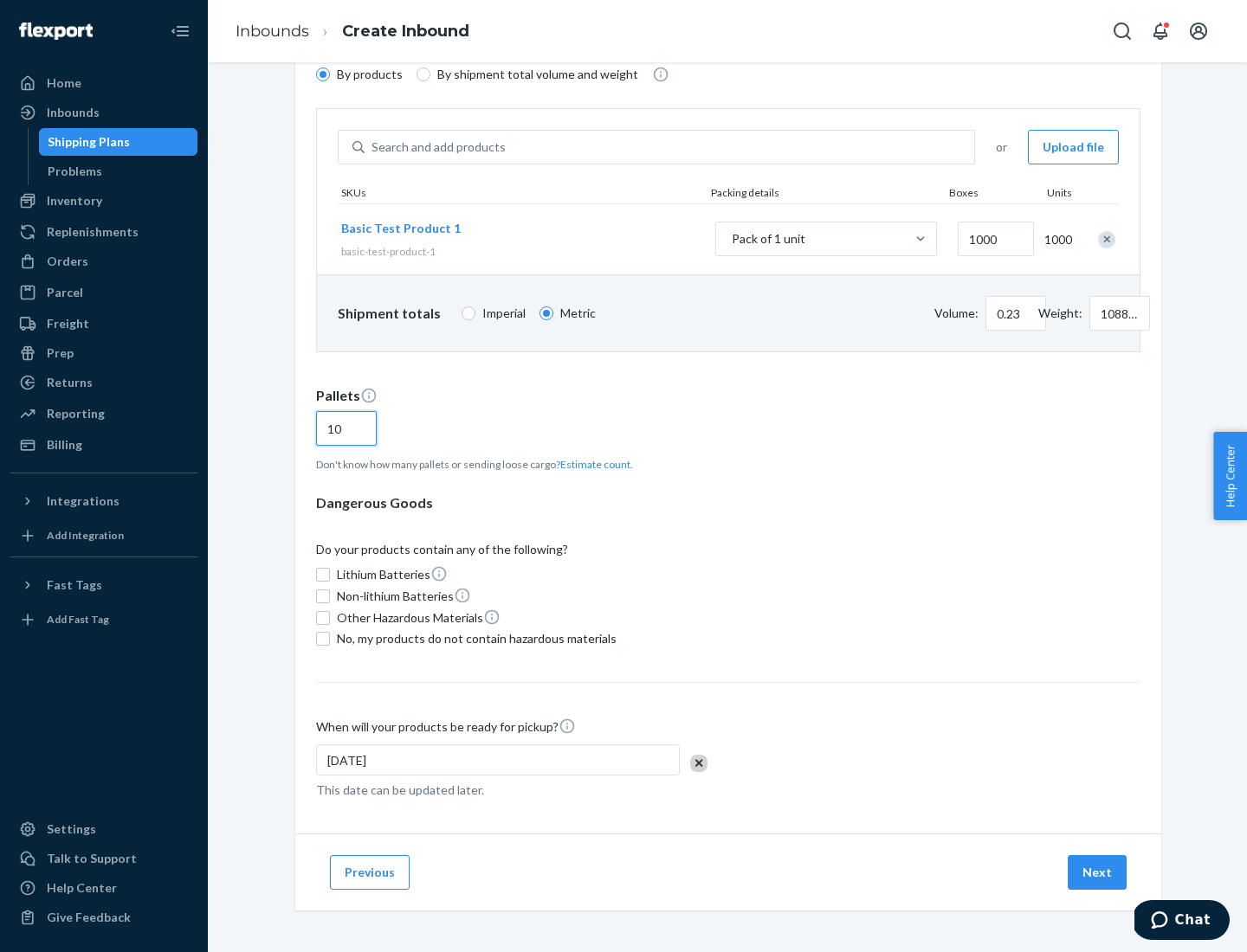
type input "10"
click at [473, 639] on span "No, my products do not contain hazardous materials" at bounding box center [476, 639] width 280 height 18
click at [330, 639] on input "No, my products do not contain hazardous materials" at bounding box center [323, 639] width 14 height 14
checkbox input "true"
click at [1097, 872] on button "Next" at bounding box center [1096, 872] width 59 height 34
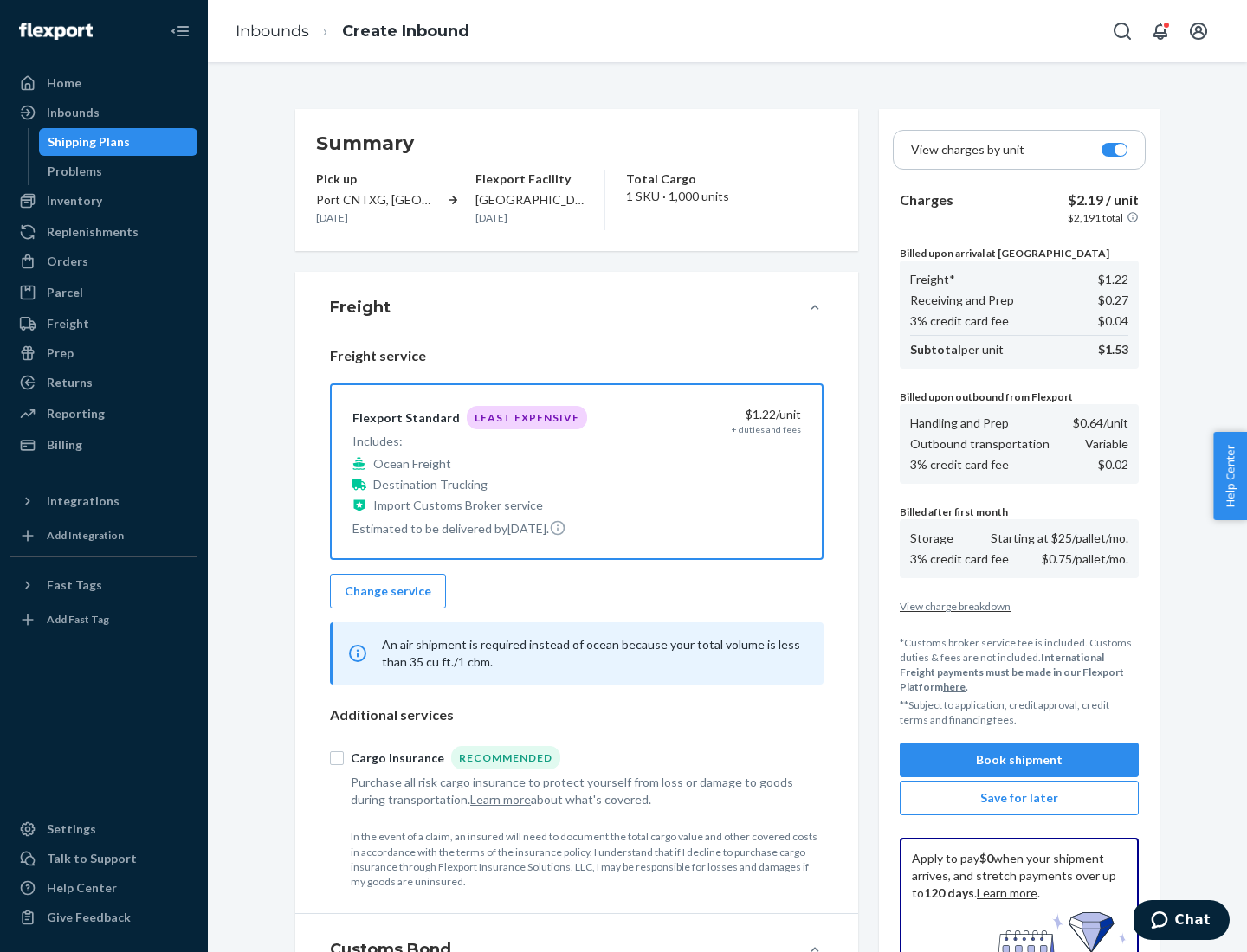
scroll to position [253, 0]
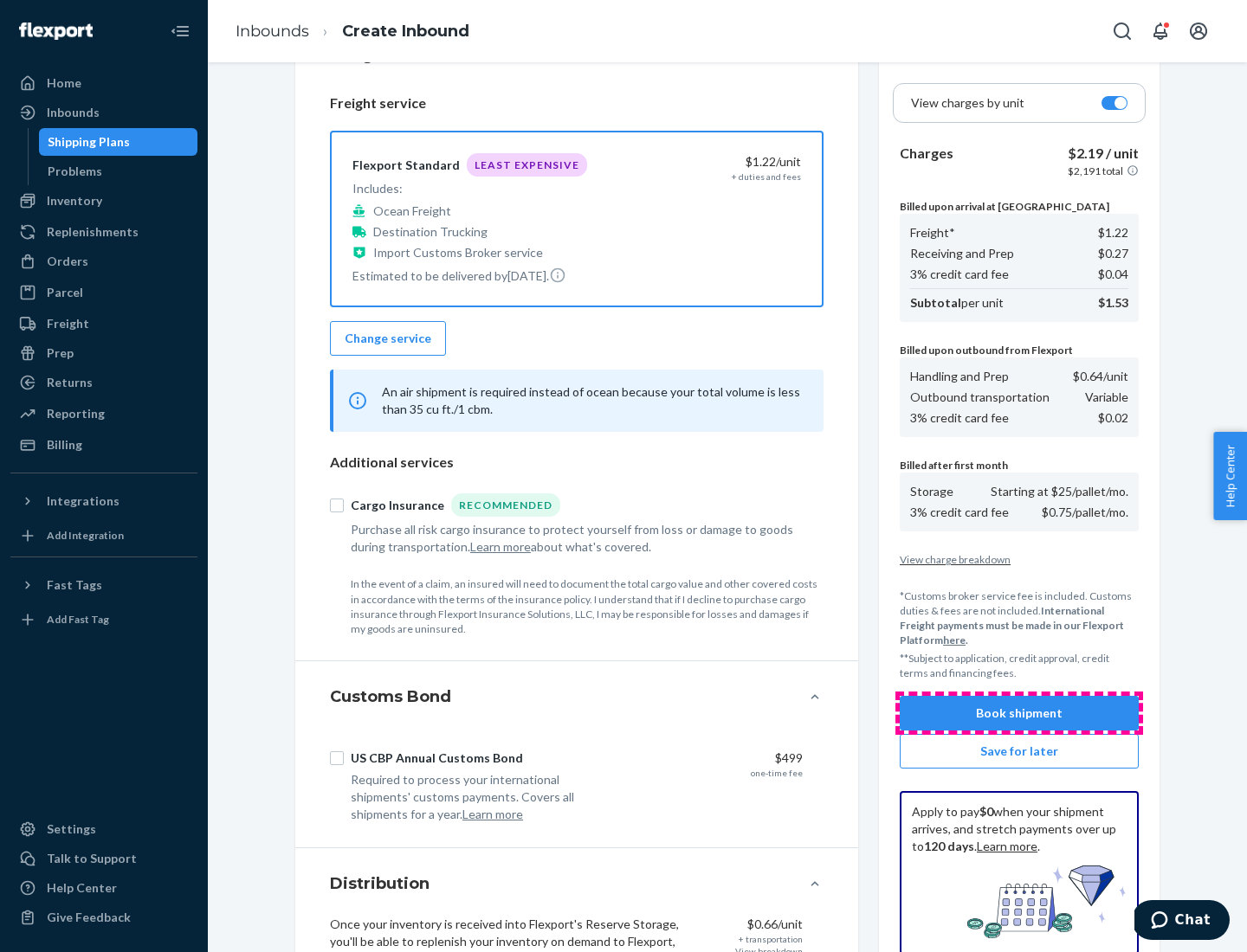
click at [1019, 713] on button "Book shipment" at bounding box center [1018, 713] width 239 height 34
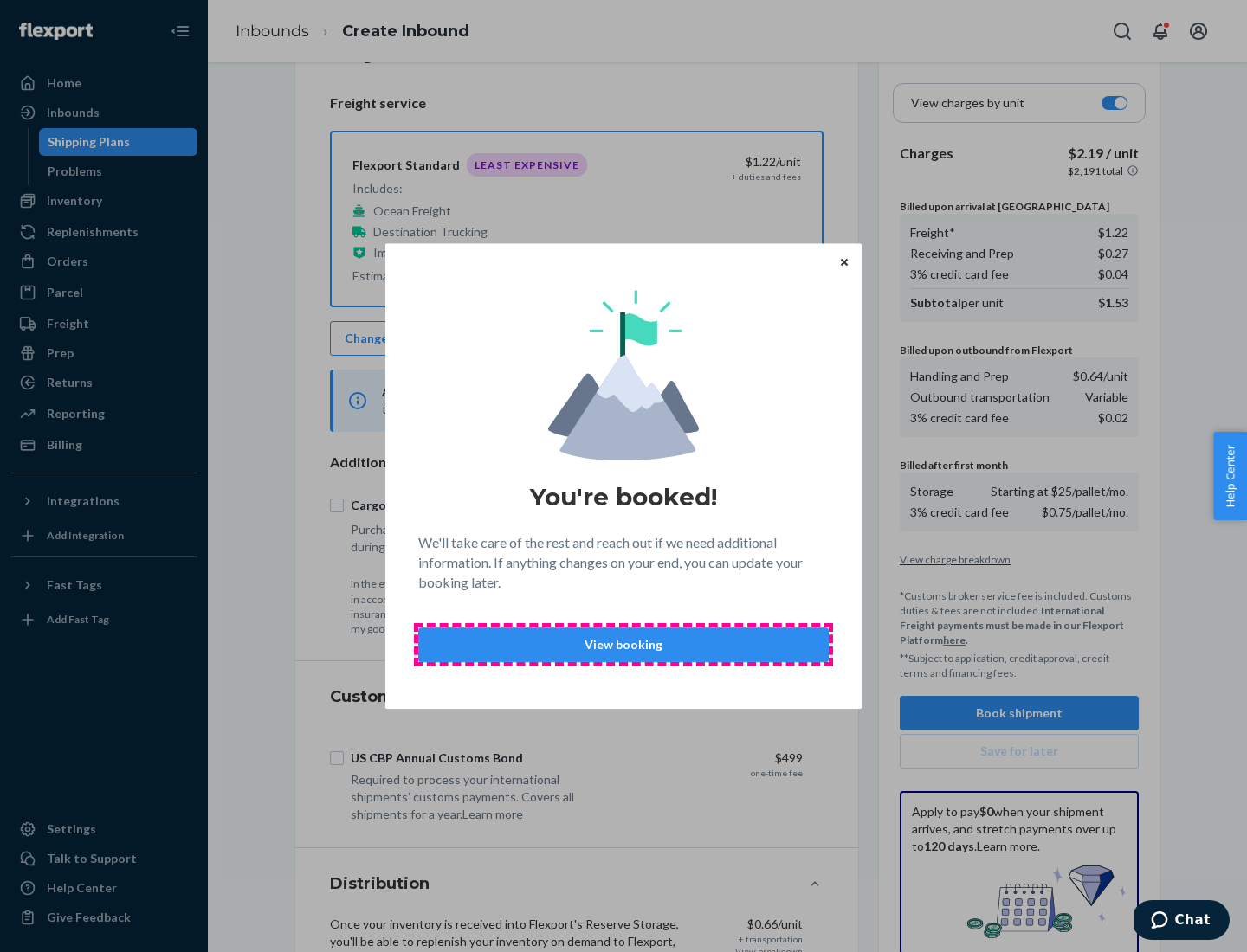
click at [623, 644] on p "View booking" at bounding box center [623, 644] width 381 height 18
